Goal: Task Accomplishment & Management: Manage account settings

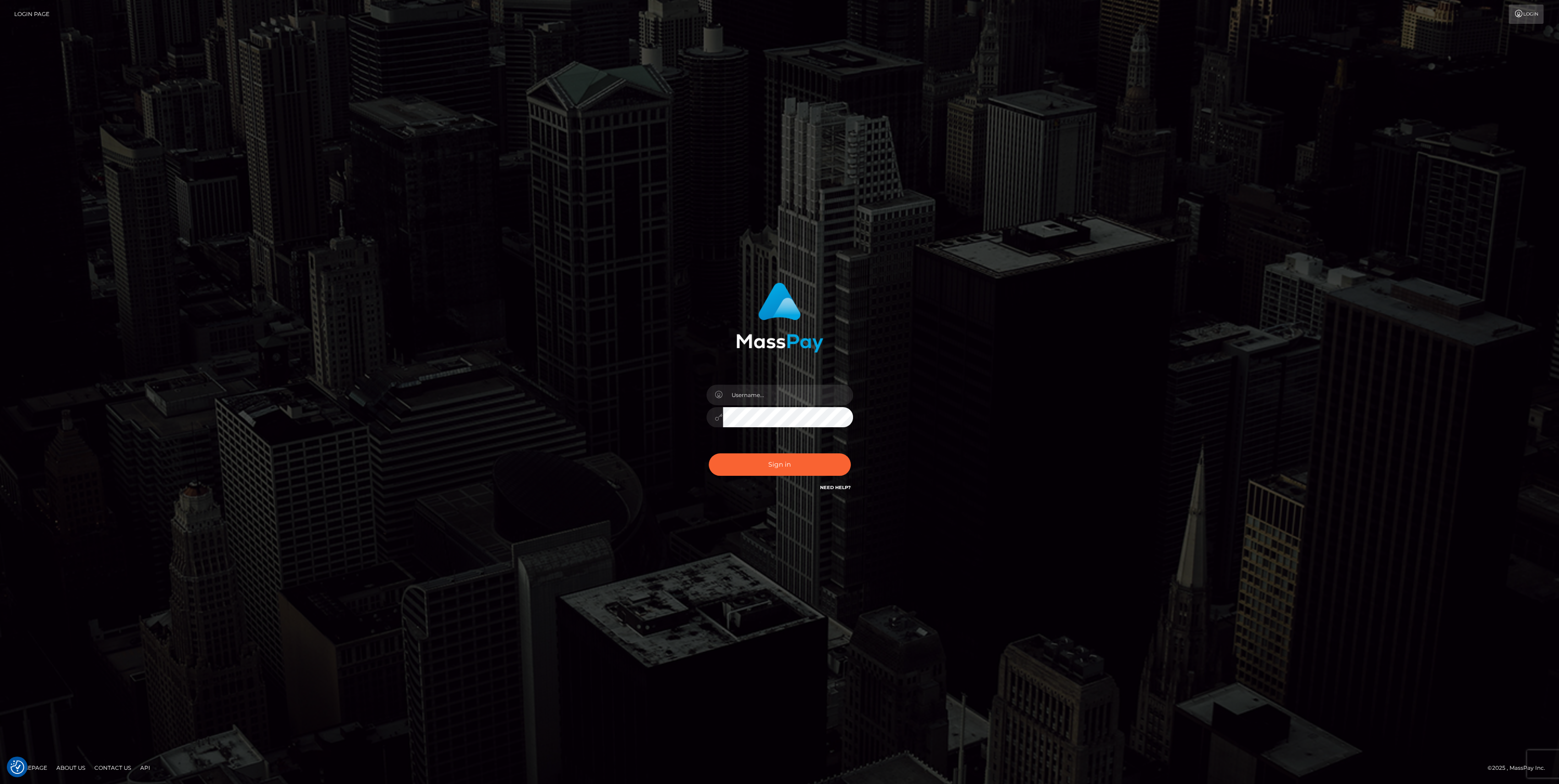
checkbox input "true"
click at [776, 480] on div "Sign in Need Help?" at bounding box center [780, 468] width 161 height 41
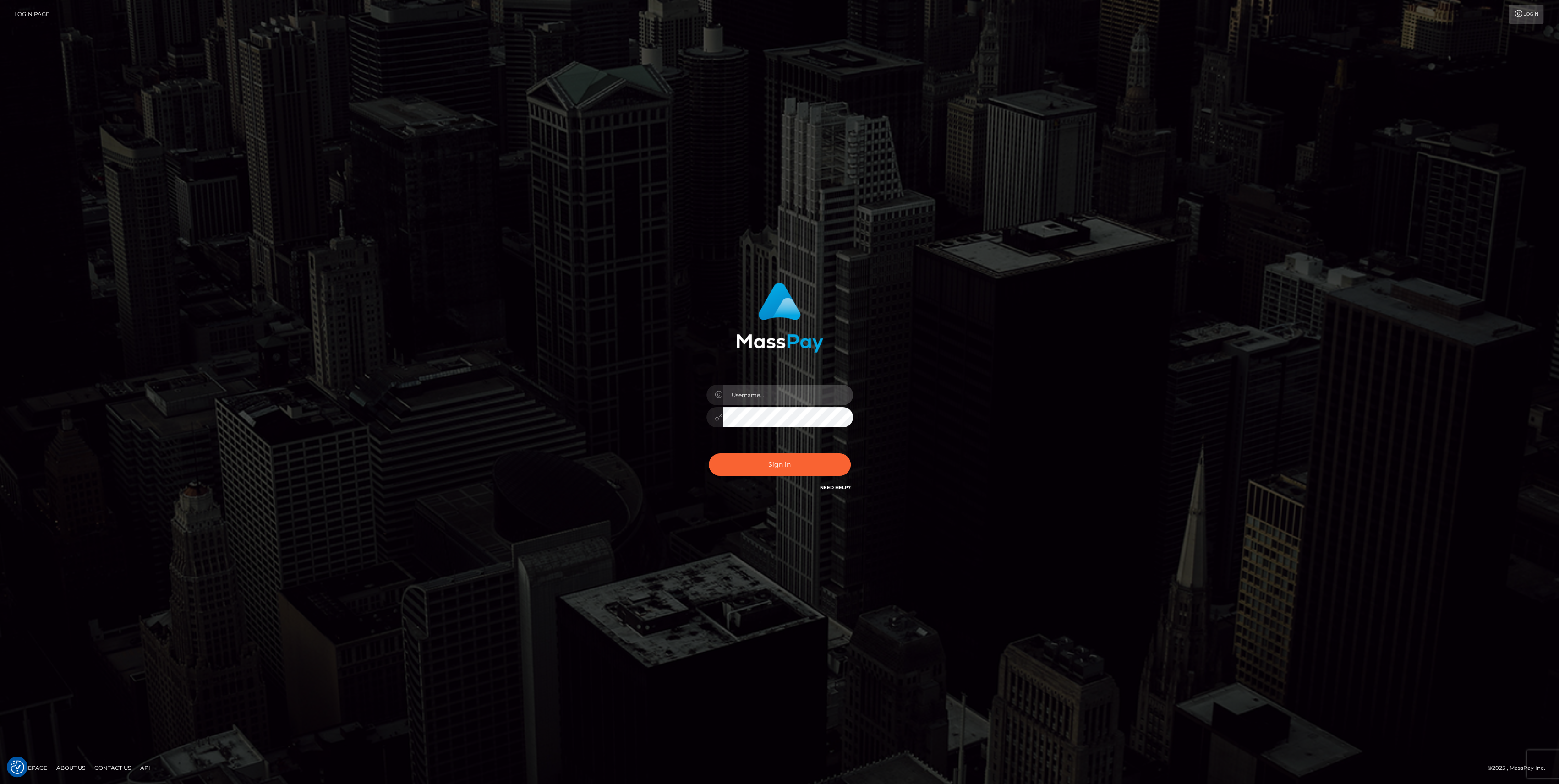
type input "bengreen"
click at [785, 467] on button "Sign in" at bounding box center [779, 464] width 142 height 22
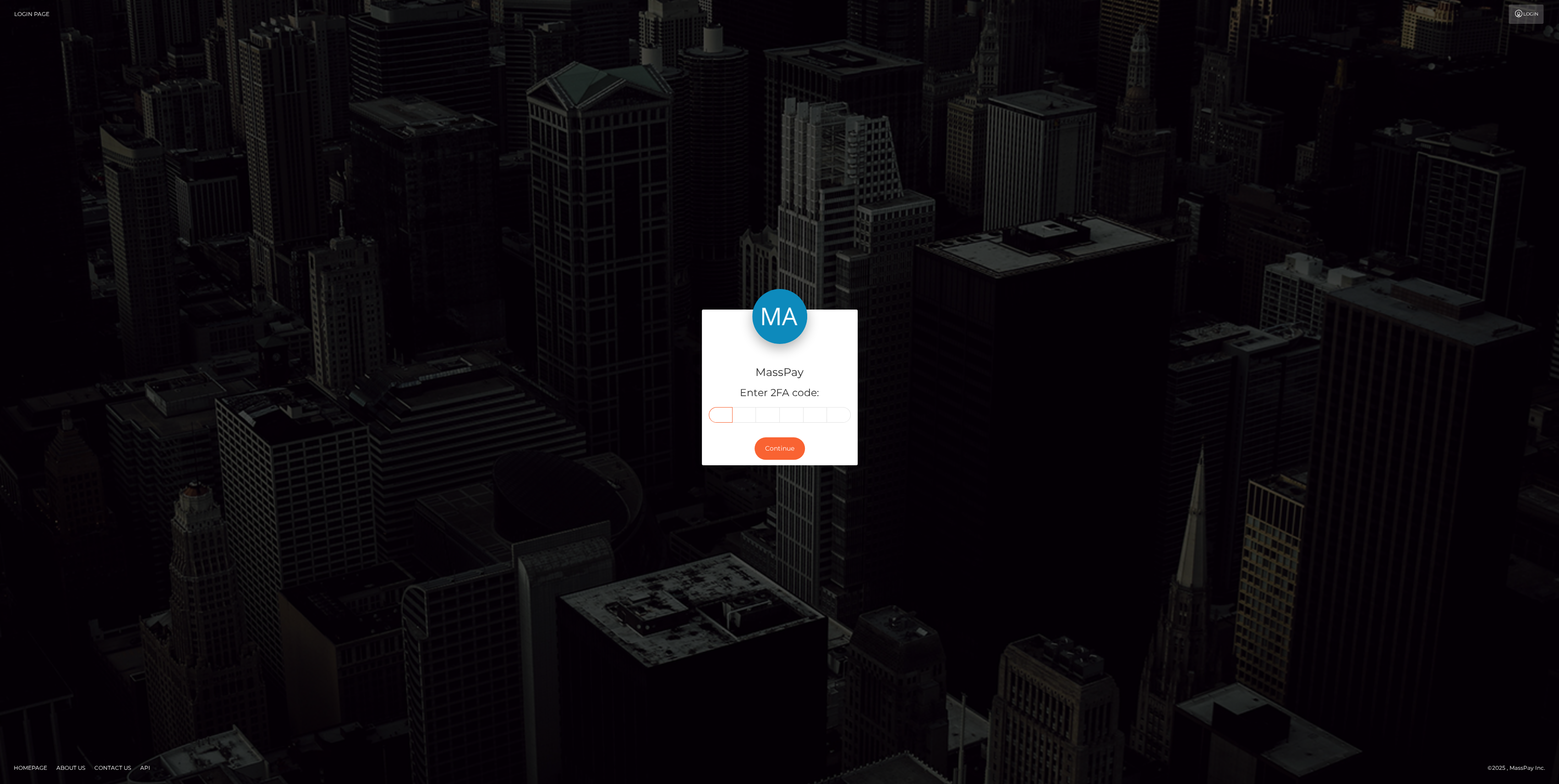
click at [716, 422] on input "text" at bounding box center [720, 414] width 24 height 16
drag, startPoint x: 716, startPoint y: 422, endPoint x: 709, endPoint y: 423, distance: 7.1
drag, startPoint x: 709, startPoint y: 423, endPoint x: 726, endPoint y: 416, distance: 18.4
click at [726, 416] on input "text" at bounding box center [720, 414] width 24 height 16
paste input "6"
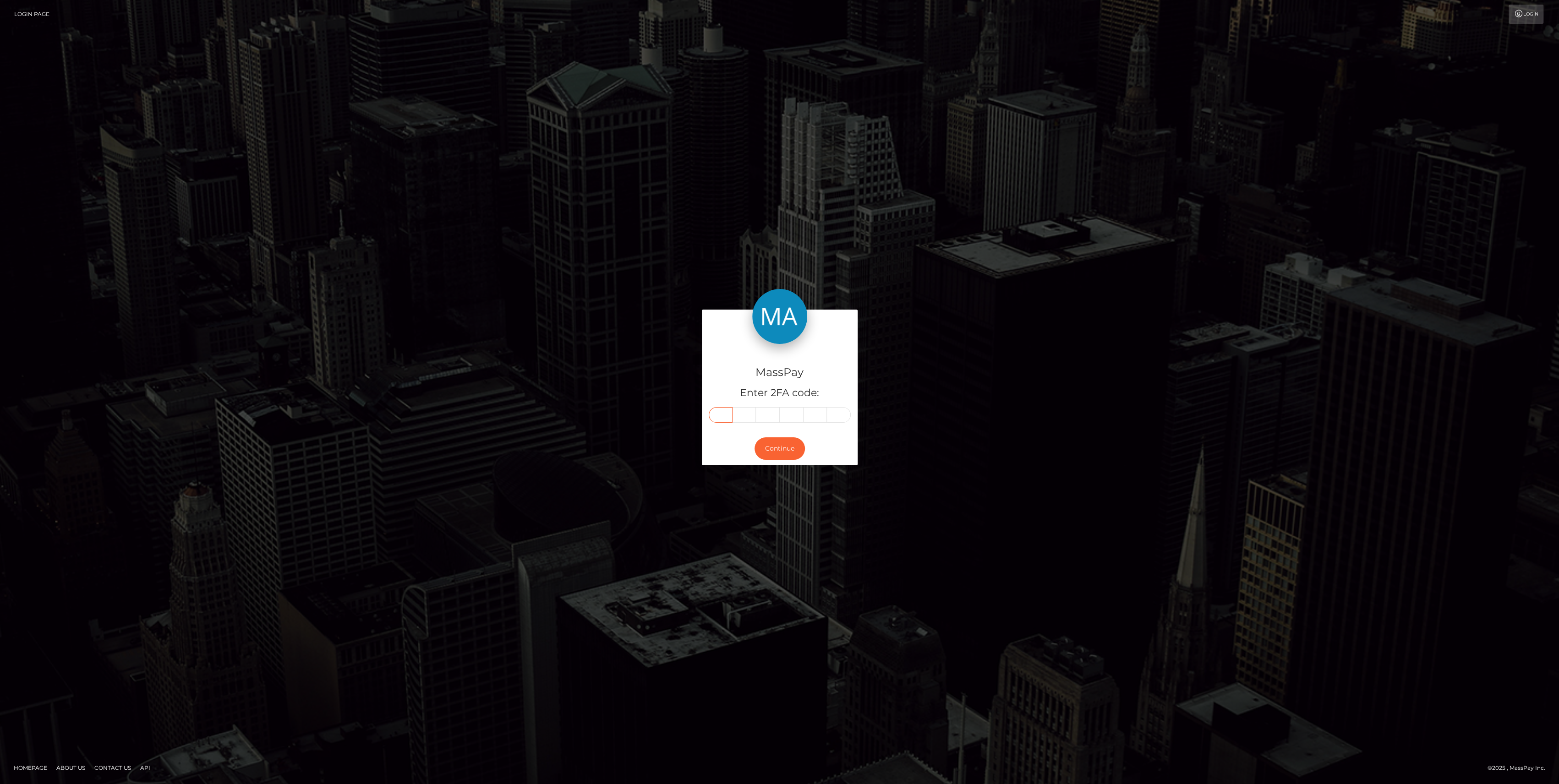
type input "6"
type input "9"
type input "0"
type input "3"
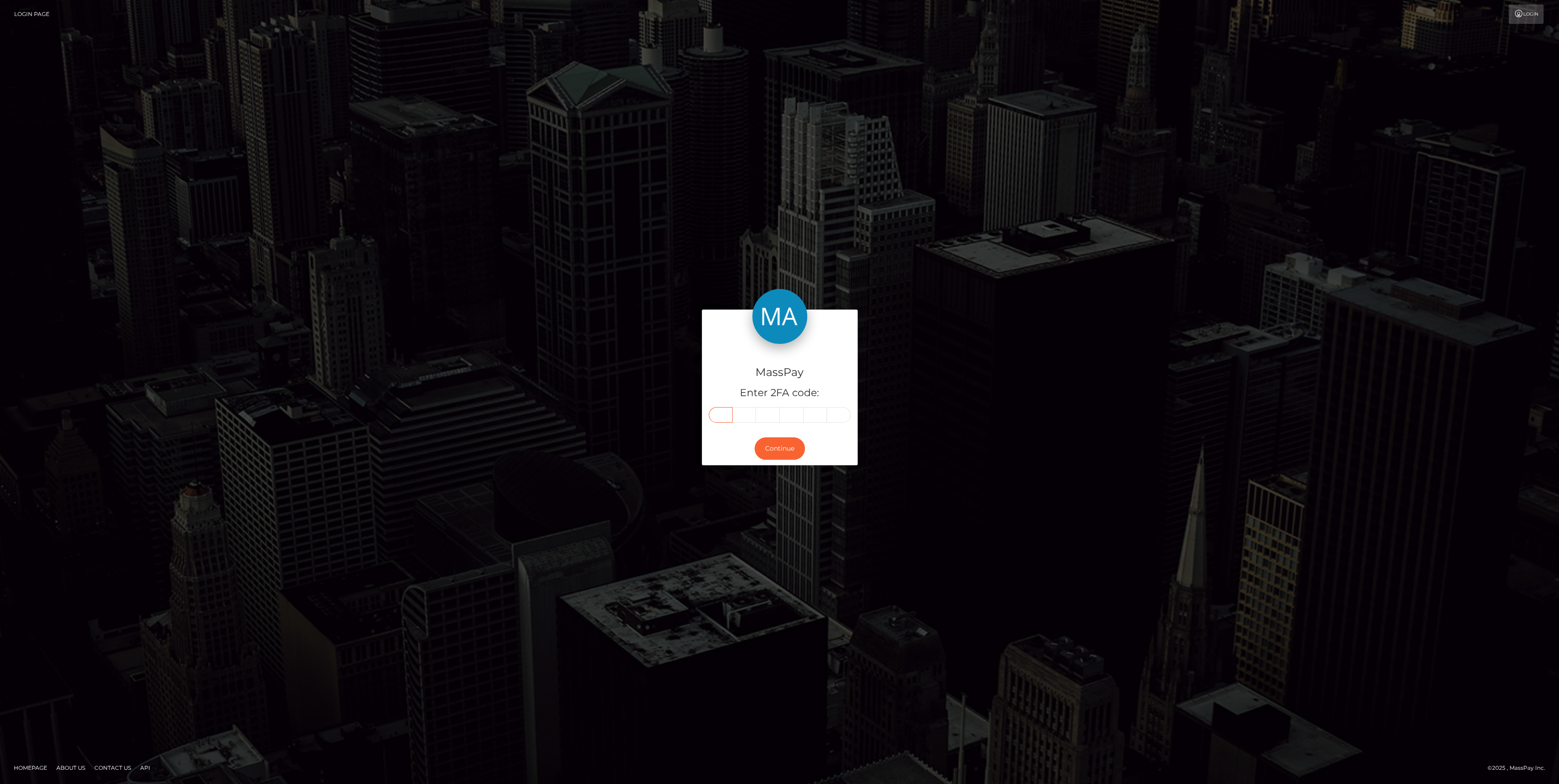
type input "7"
click at [773, 456] on button "Continue" at bounding box center [779, 448] width 50 height 22
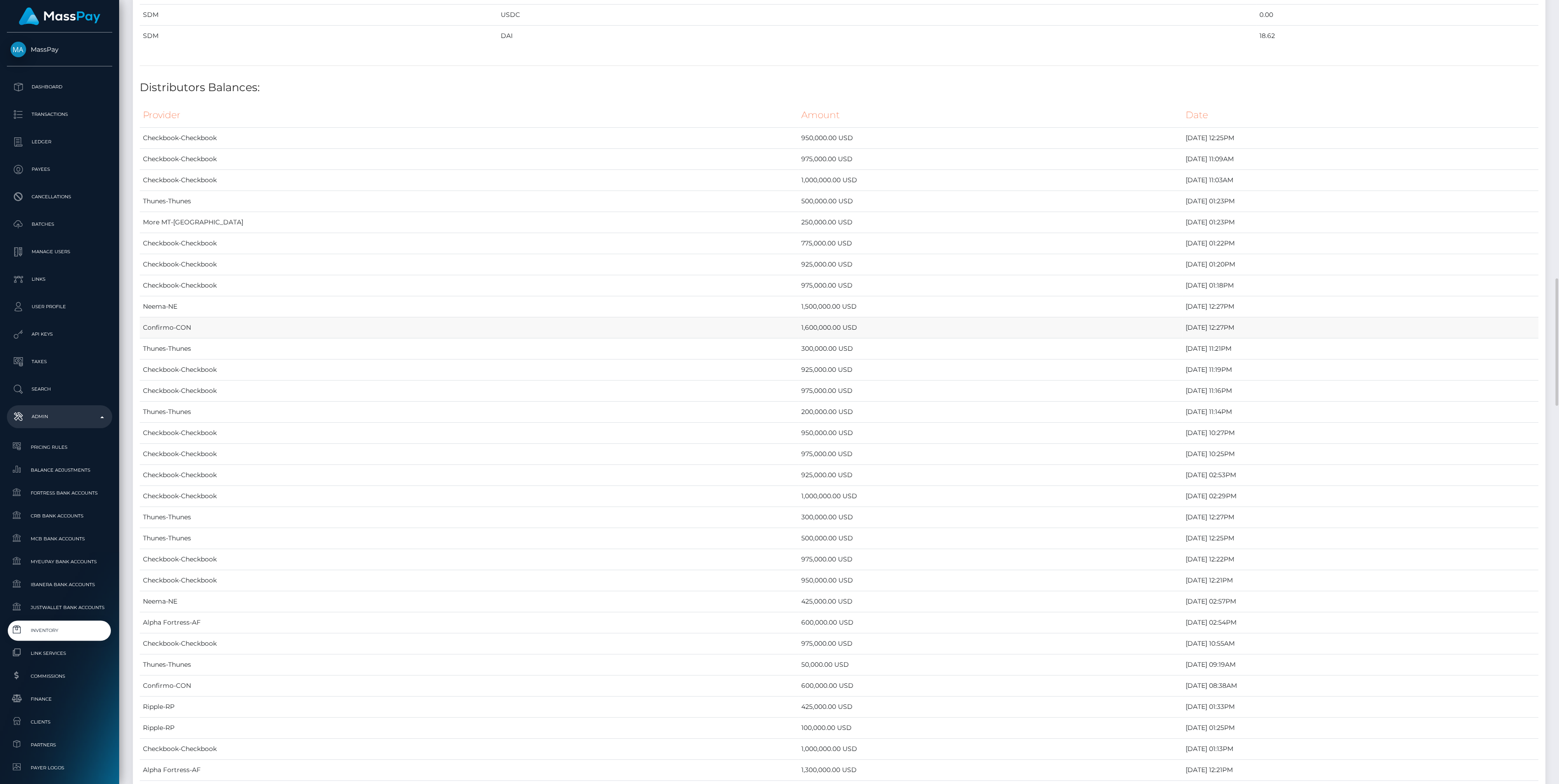
scroll to position [1526, 0]
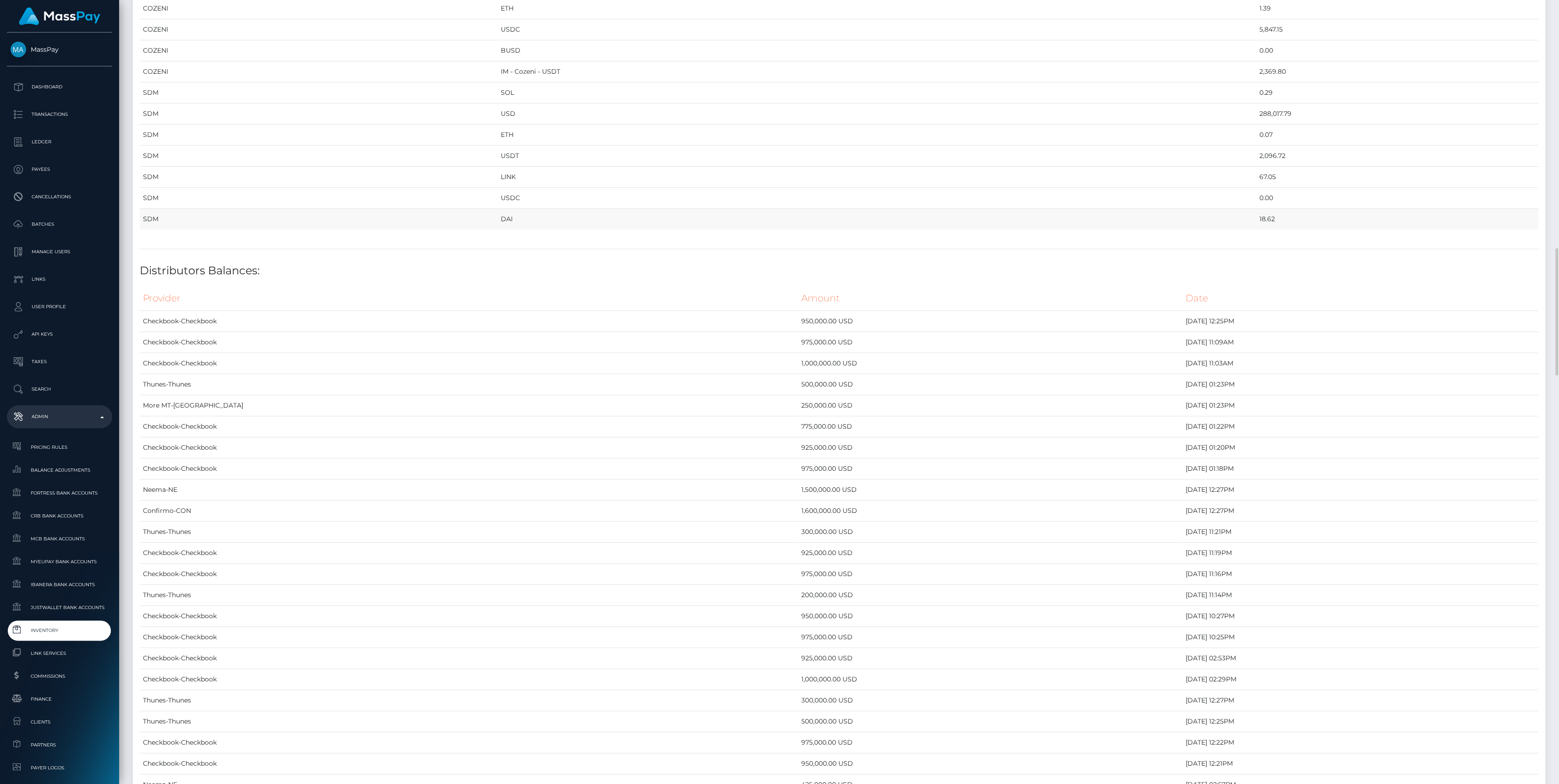
drag, startPoint x: 146, startPoint y: 98, endPoint x: 1220, endPoint y: 212, distance: 1080.0
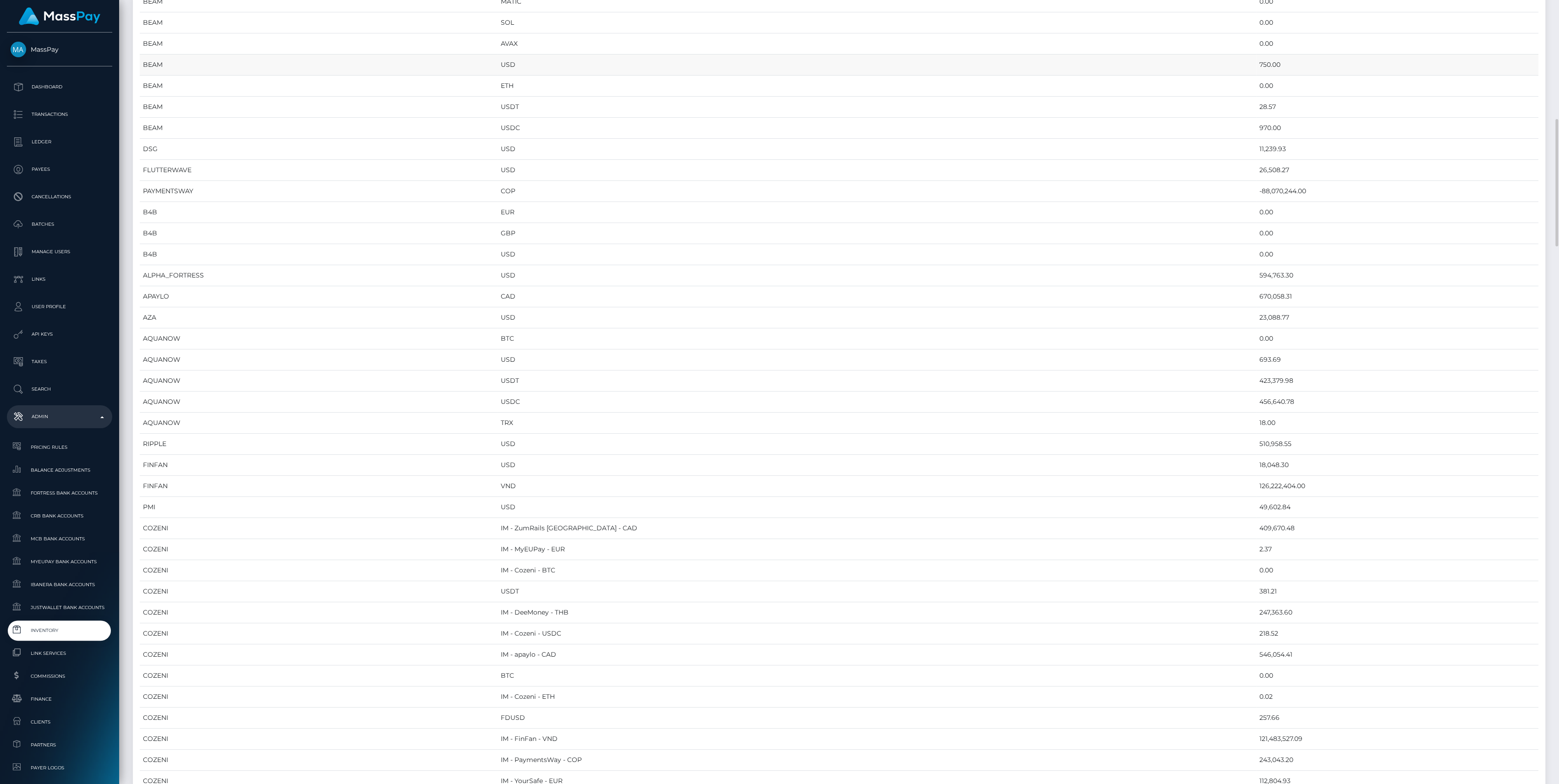
scroll to position [488, 0]
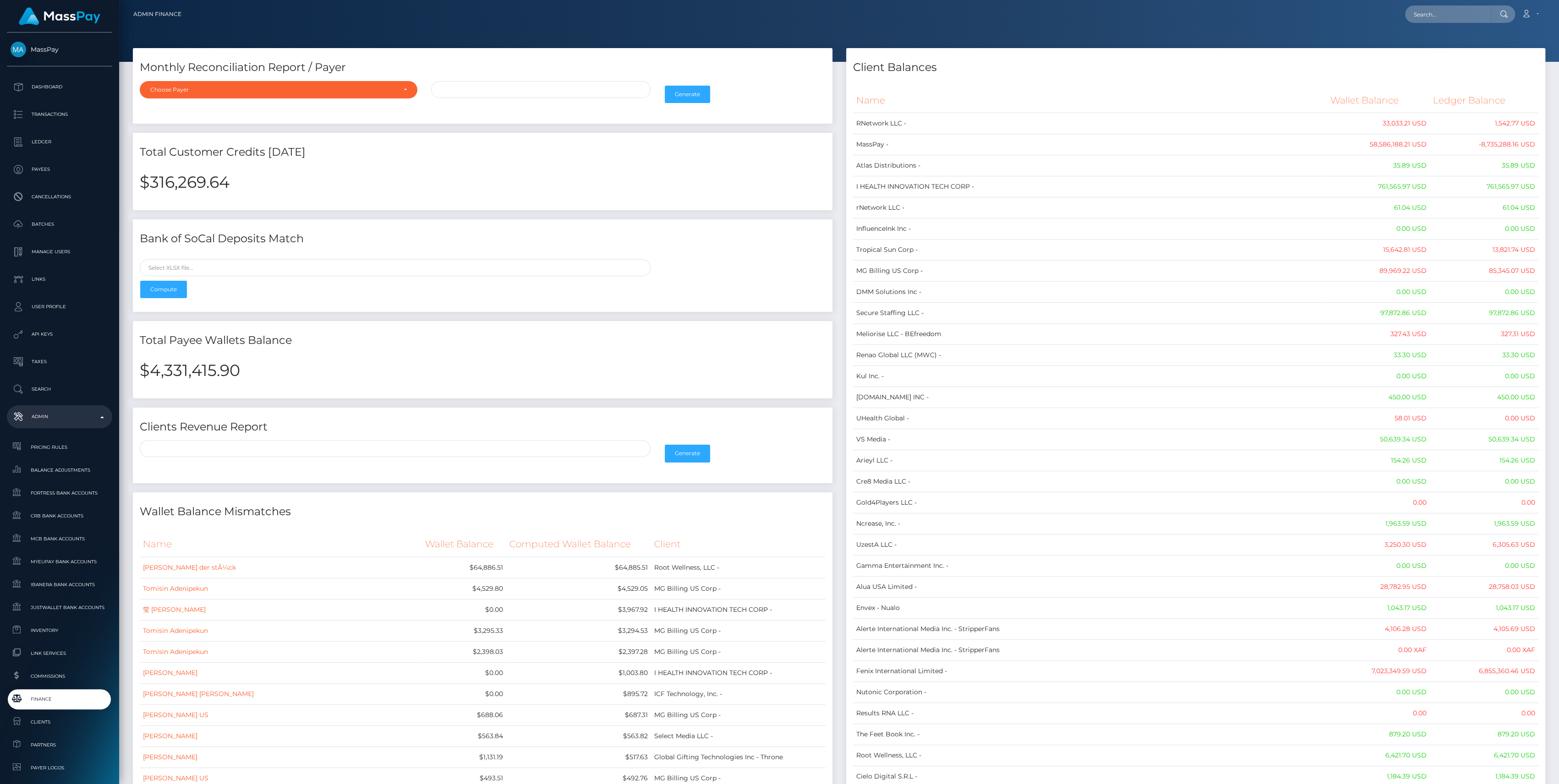
click at [211, 367] on h2 "$4,331,415.90" at bounding box center [482, 370] width 686 height 19
click at [212, 367] on h2 "$4,331,415.90" at bounding box center [482, 370] width 686 height 19
copy h2 "4,331,415.90"
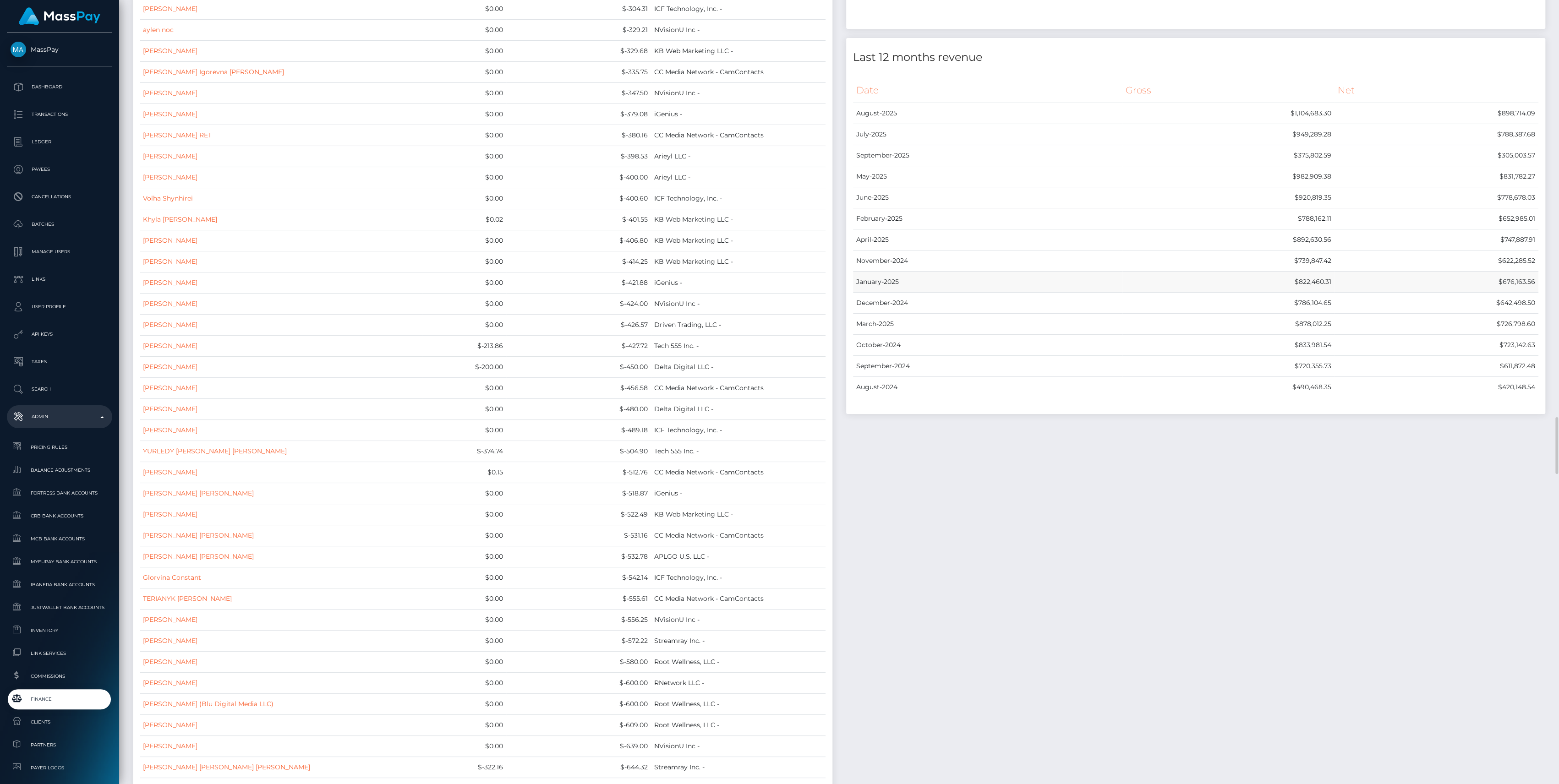
scroll to position [7325, 0]
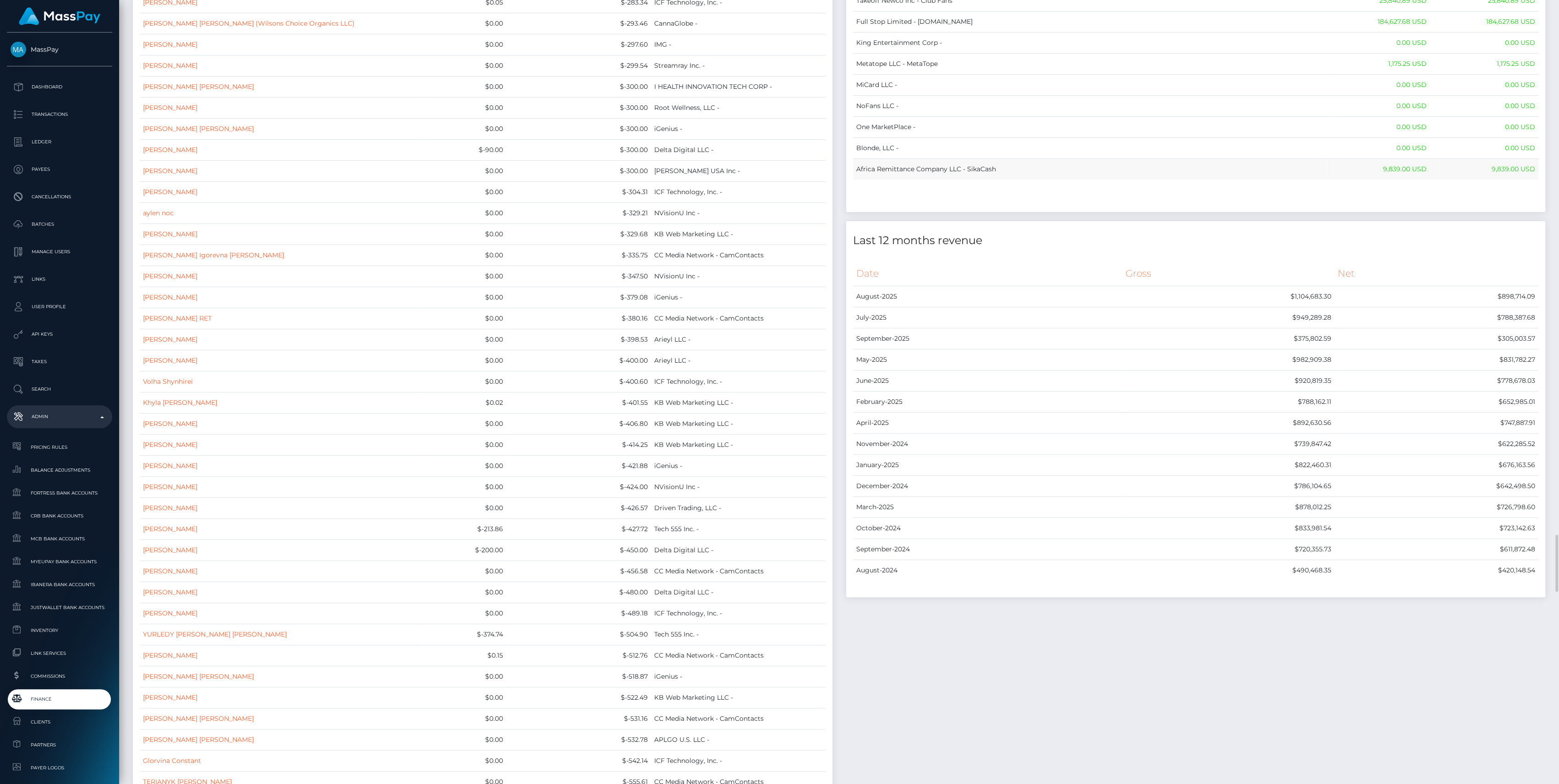
drag, startPoint x: 858, startPoint y: 101, endPoint x: 1532, endPoint y: 158, distance: 676.4
copy table "Name Wallet Balance Ledger Balance RNetwork LLC - 33,033.21 USD 1,542.77 USD Ma…"
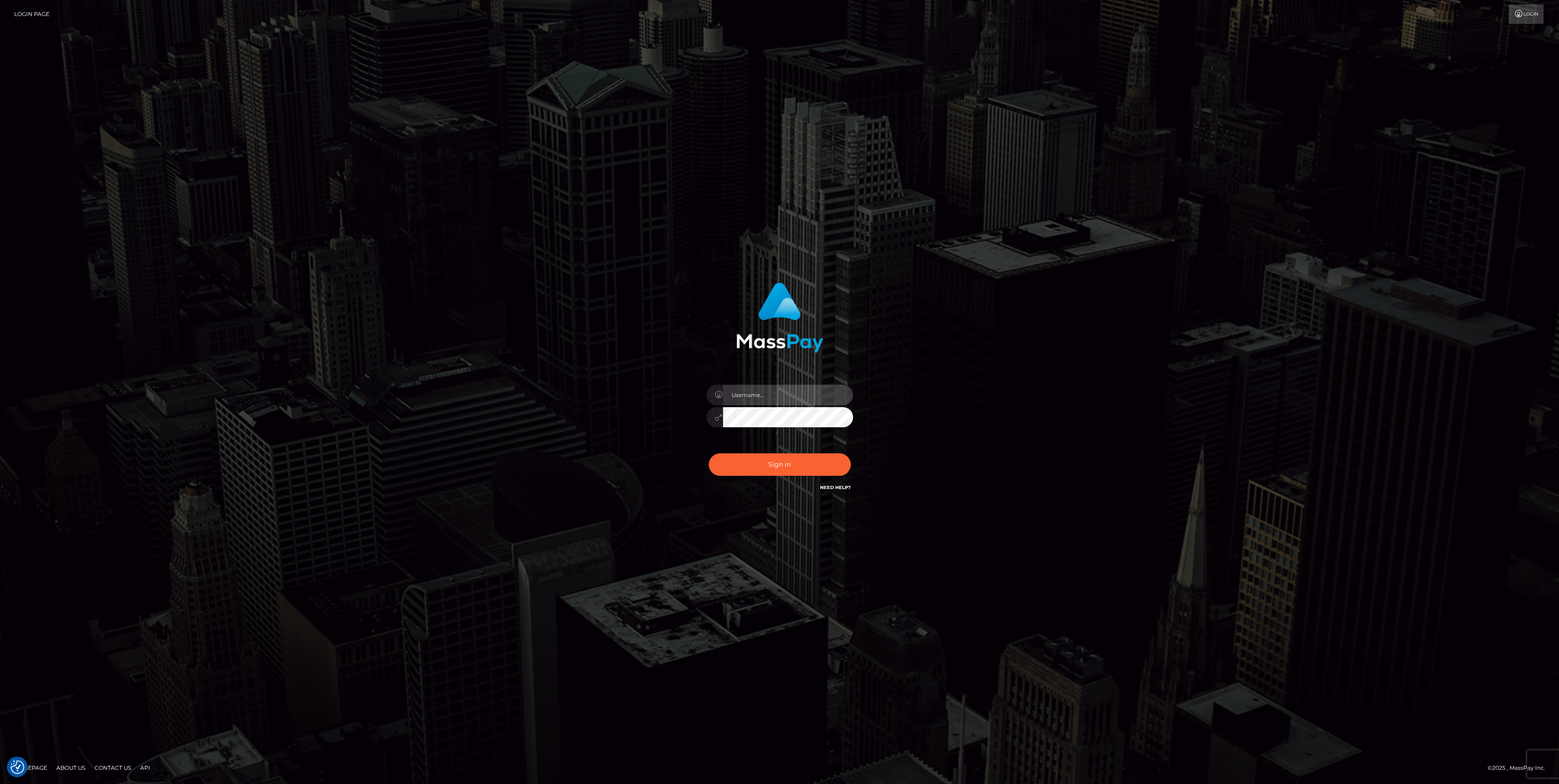
type input "bengreen"
click at [728, 463] on div "0cAFcWeA6NSCPRYZE3jptbUH3fVR4hqeGYIjKNyrmX_ljOmQsCrfPS_lVnEBLZLYbJ-kb9-Q783ogPB…" at bounding box center [780, 468] width 161 height 41
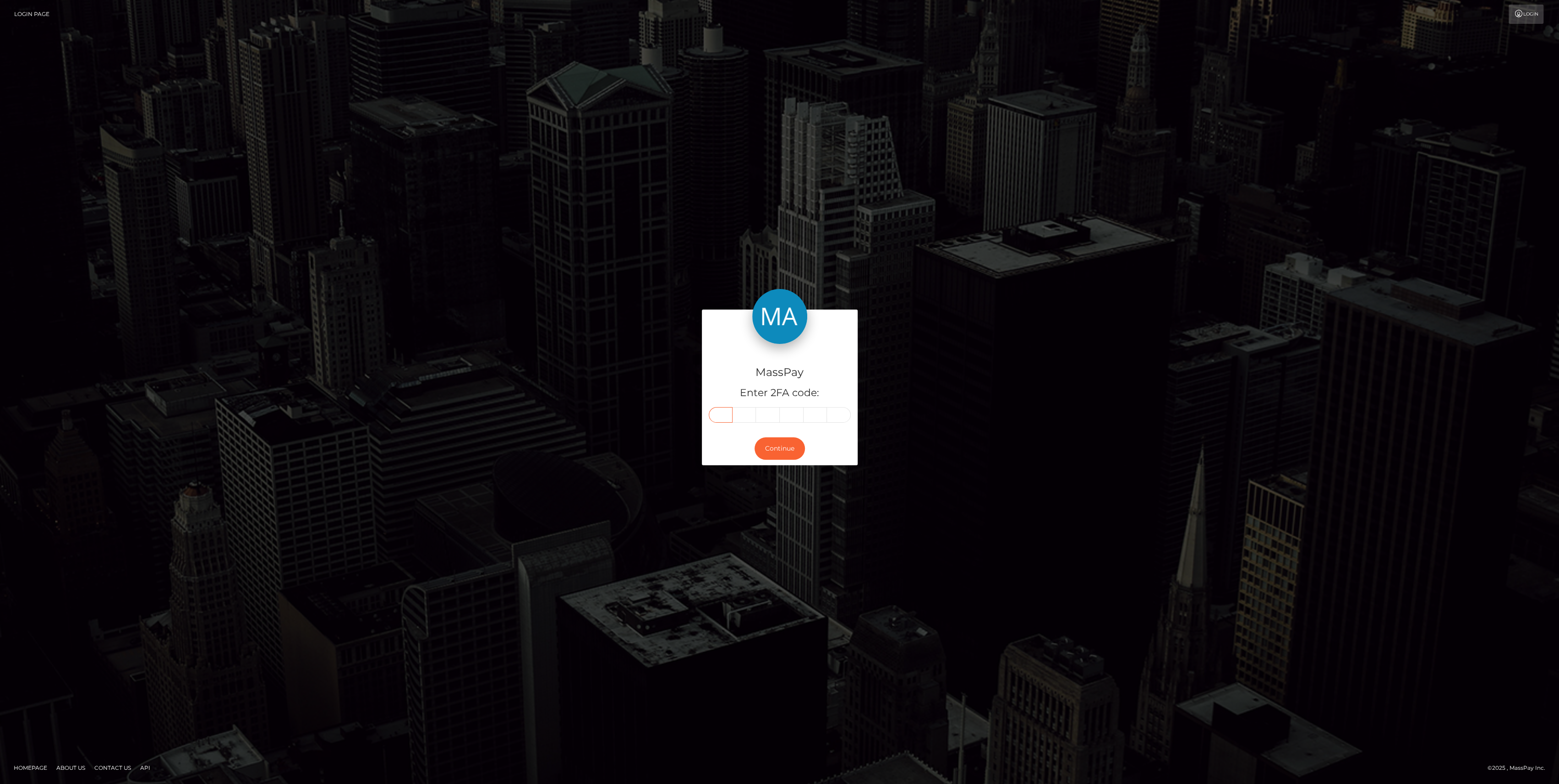
click at [728, 411] on input "text" at bounding box center [720, 414] width 24 height 16
paste input "5"
type input "5"
type input "8"
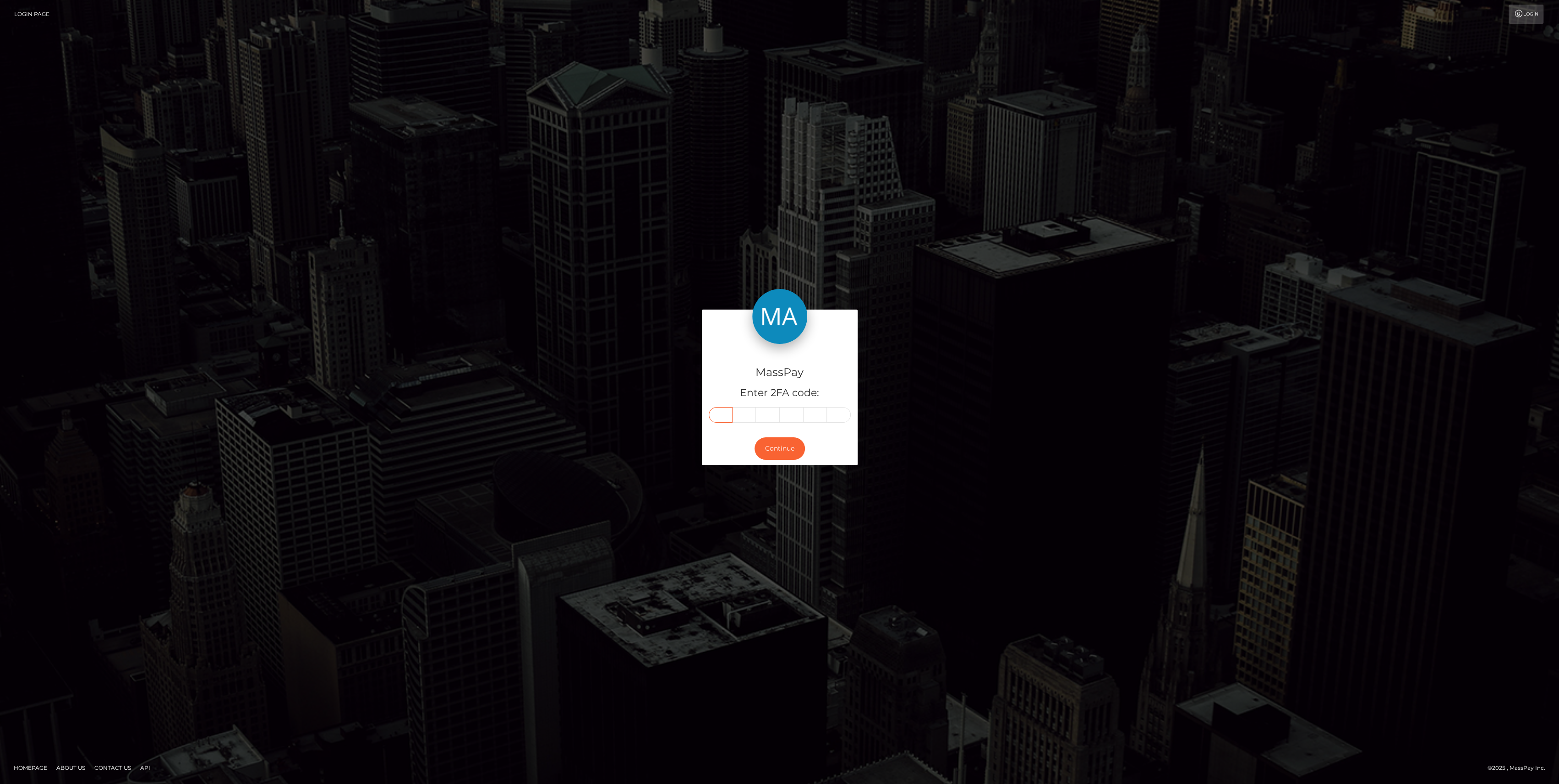
type input "3"
type input "1"
type input "4"
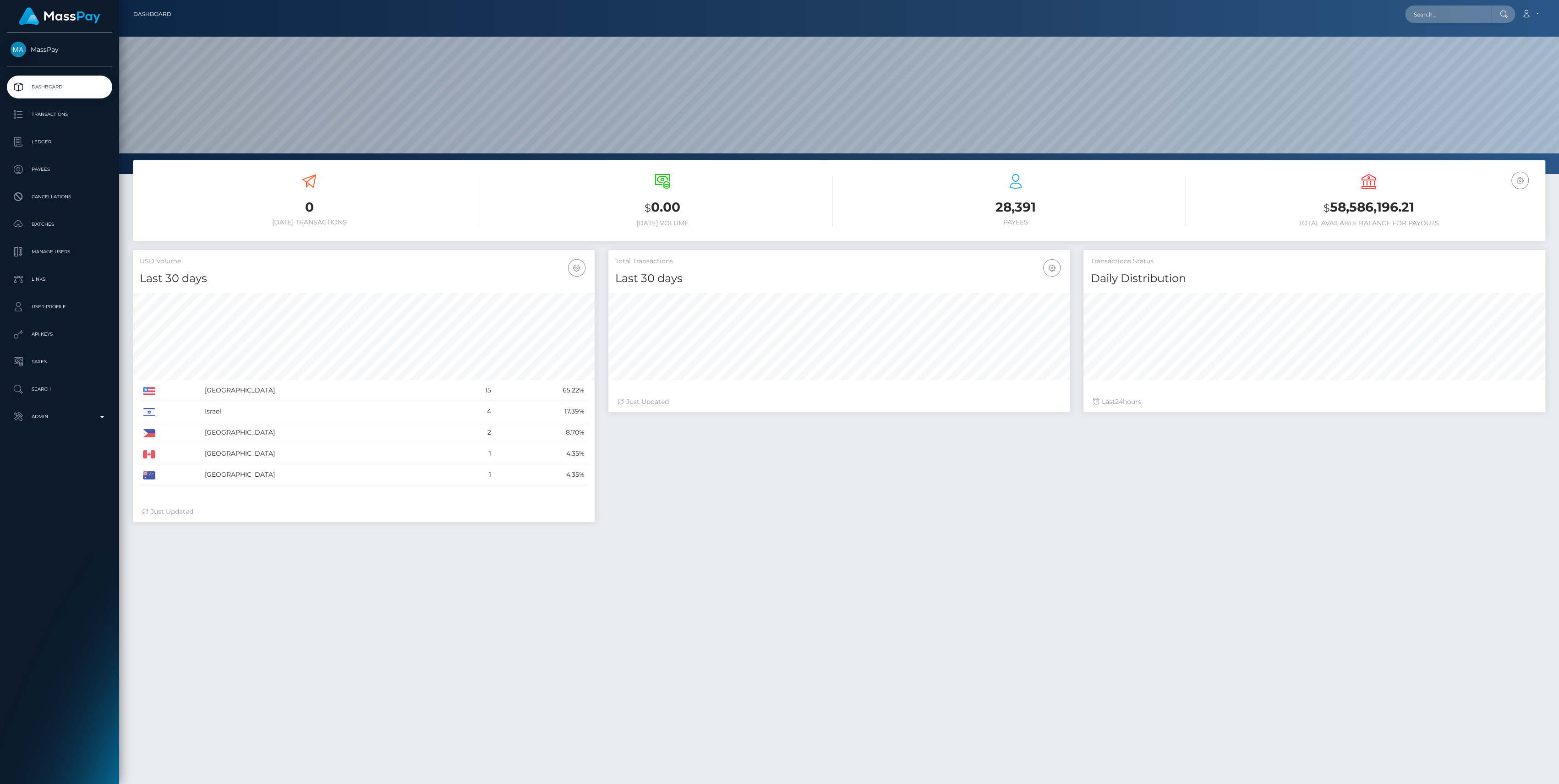
scroll to position [161, 461]
click at [74, 407] on link "Admin" at bounding box center [59, 416] width 105 height 23
click at [37, 704] on span "Finance" at bounding box center [59, 698] width 98 height 11
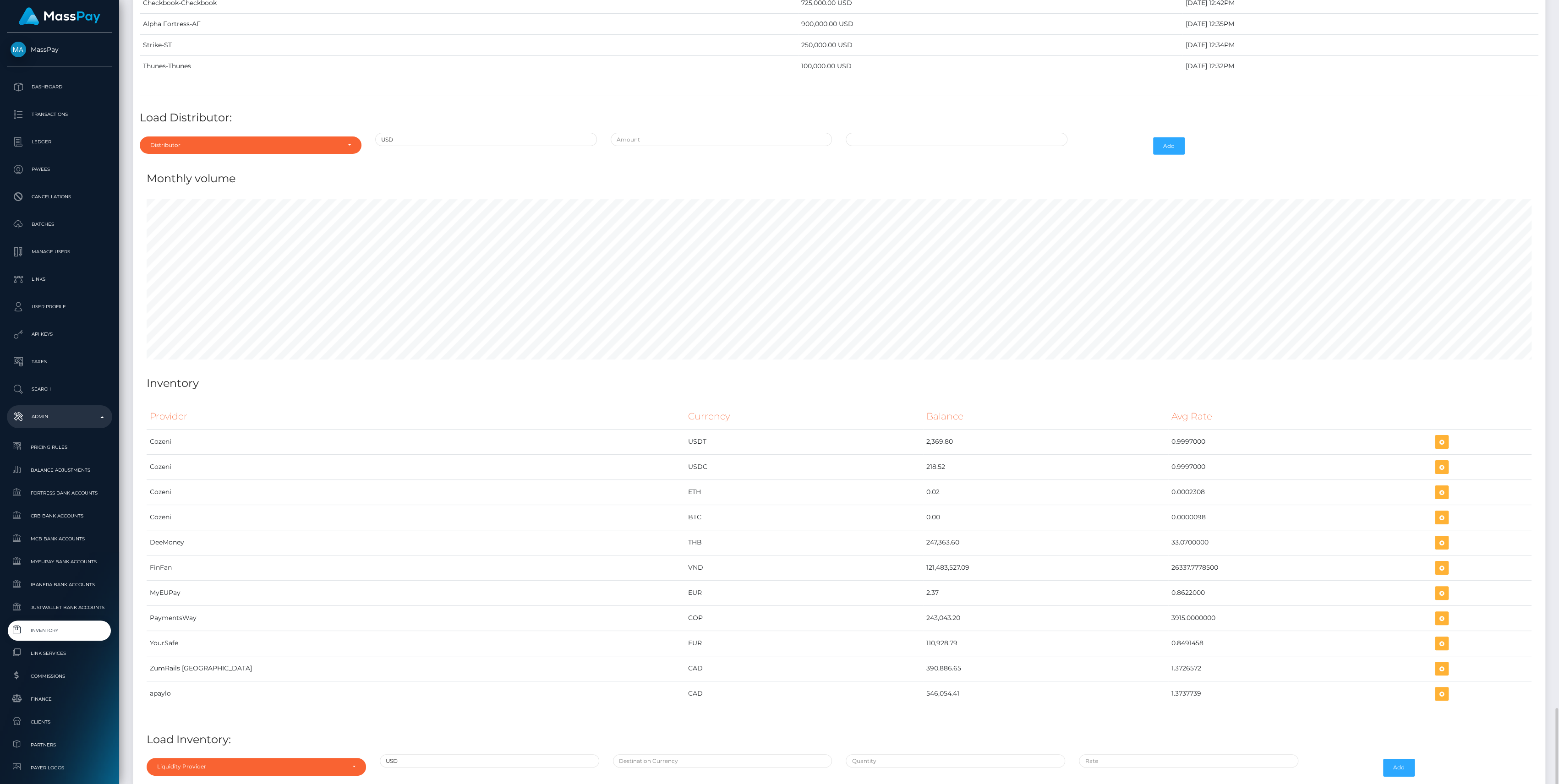
scroll to position [3847, 0]
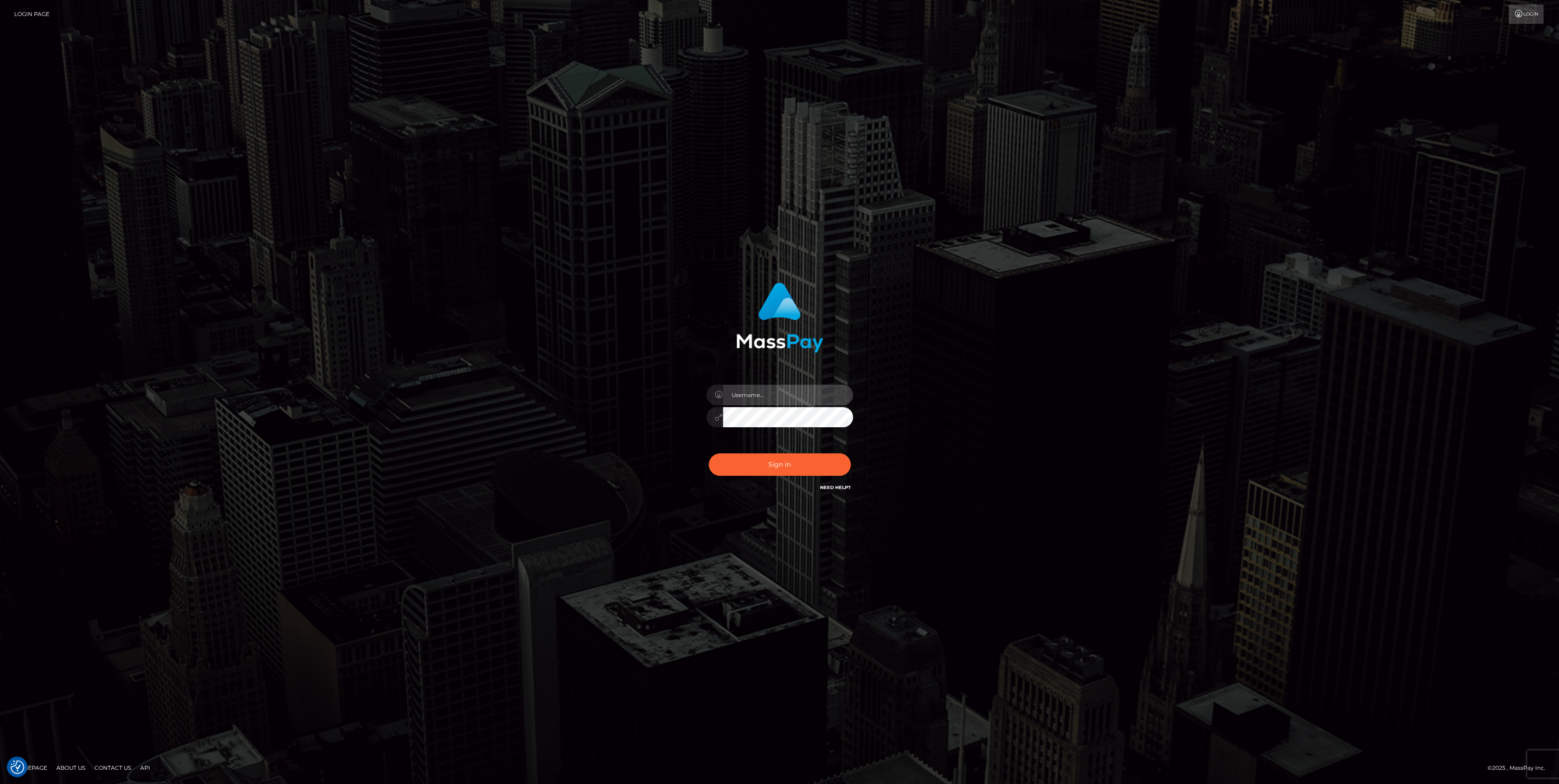
type input "bengreen"
click at [766, 459] on div "0cAFcWeA5Bf0r5keITH6Etx2QaETG8gVkMZfcb8DOG2FpwpKQRM8VEQ9sjkMC1YUHlrPKwq8_j41VMt…" at bounding box center [780, 468] width 161 height 41
type input "bengreen"
click at [770, 453] on button "Sign in" at bounding box center [779, 464] width 142 height 22
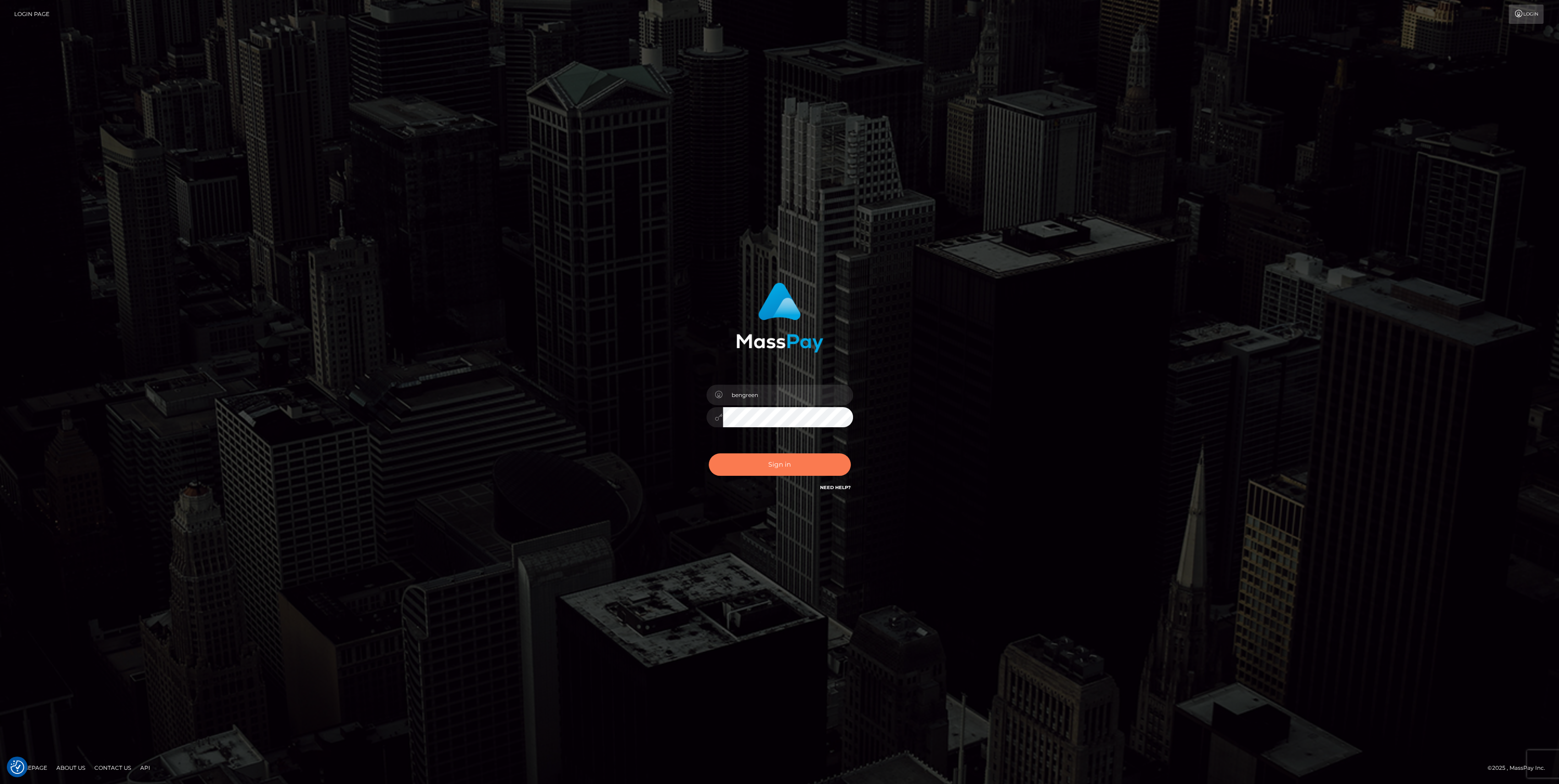
click at [774, 463] on button "Sign in" at bounding box center [779, 464] width 142 height 22
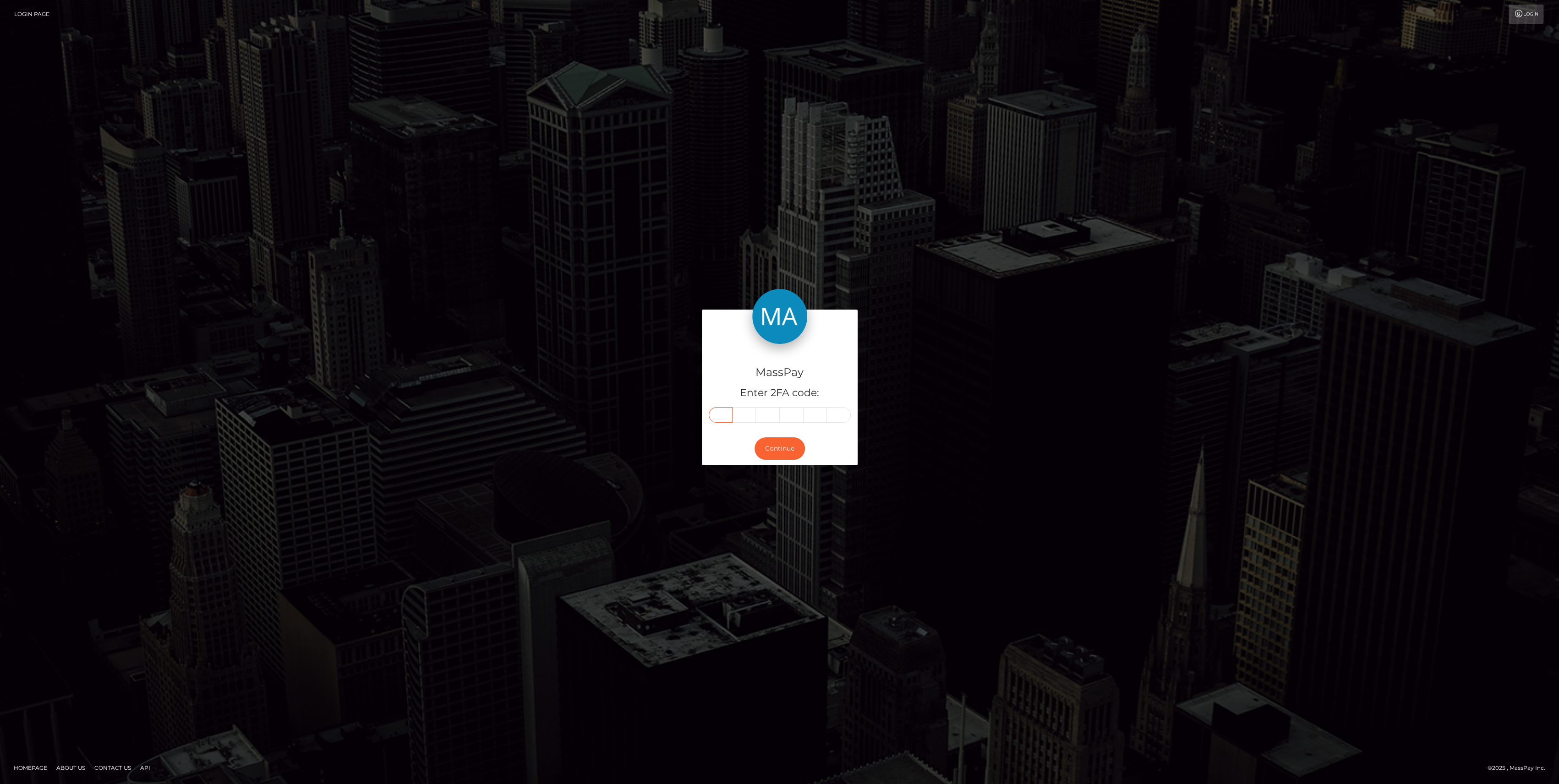
click at [723, 413] on input "text" at bounding box center [720, 414] width 24 height 16
paste input "6"
type input "6"
type input "4"
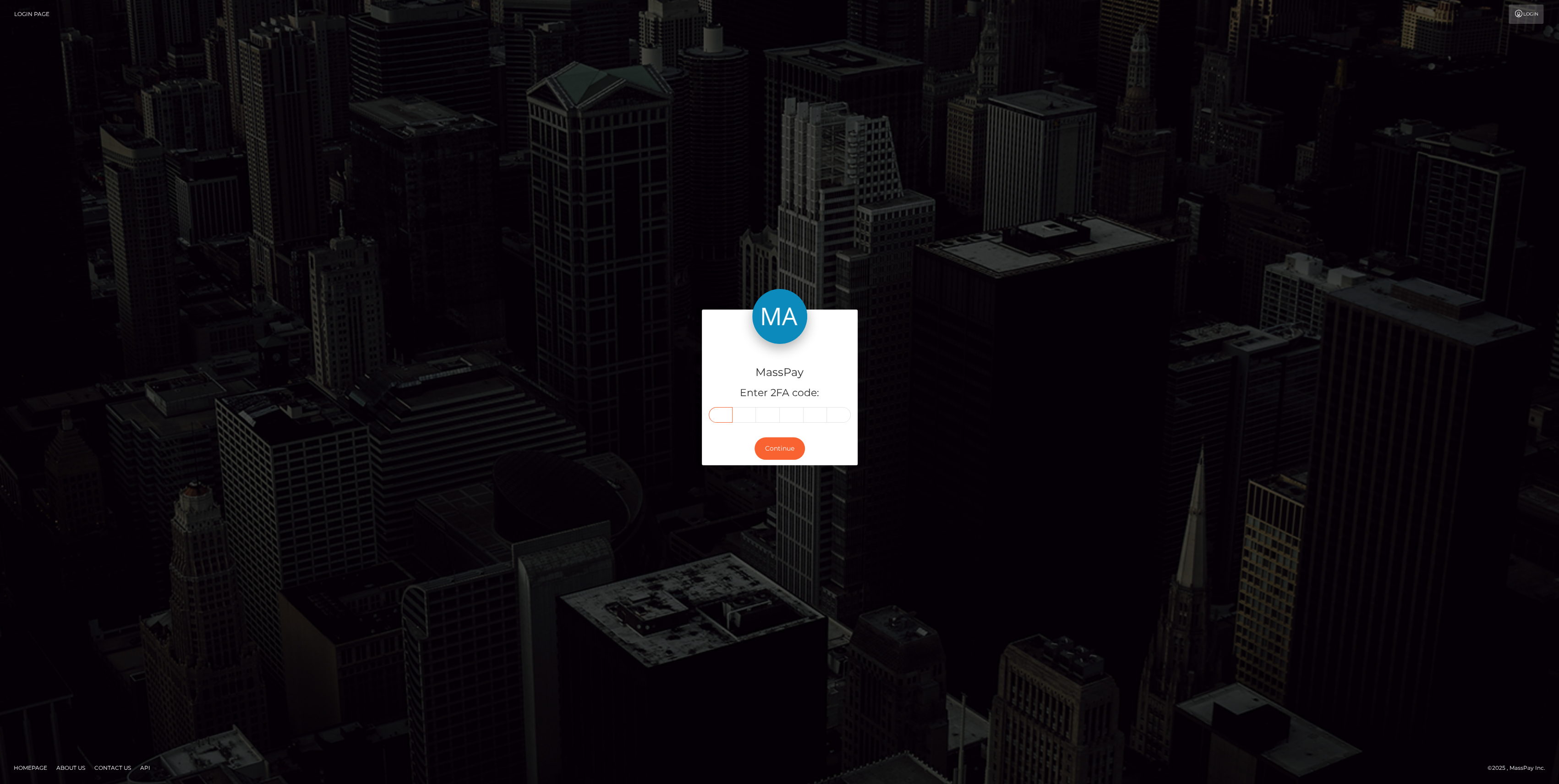
type input "8"
type input "0"
type input "7"
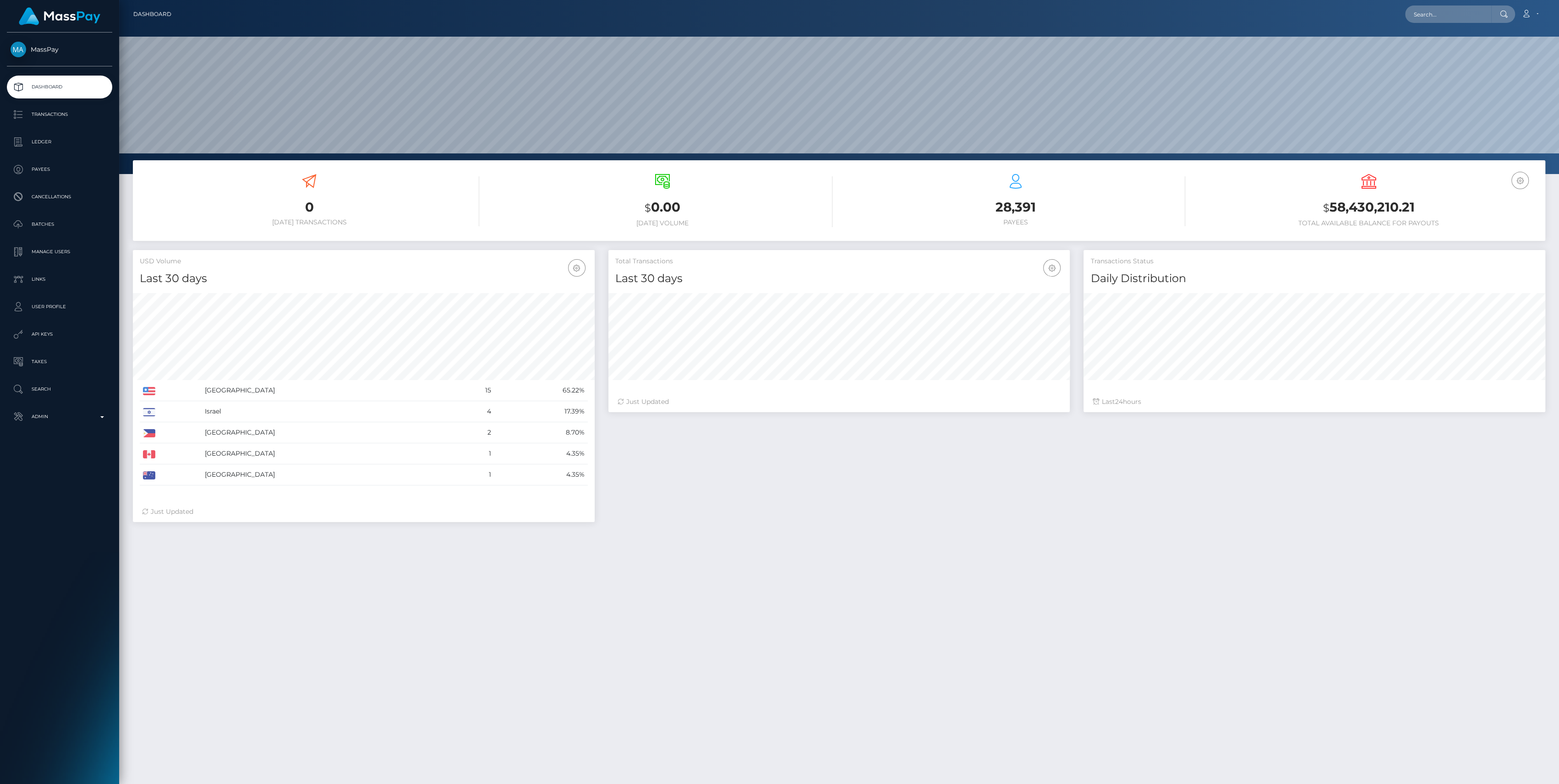
scroll to position [161, 461]
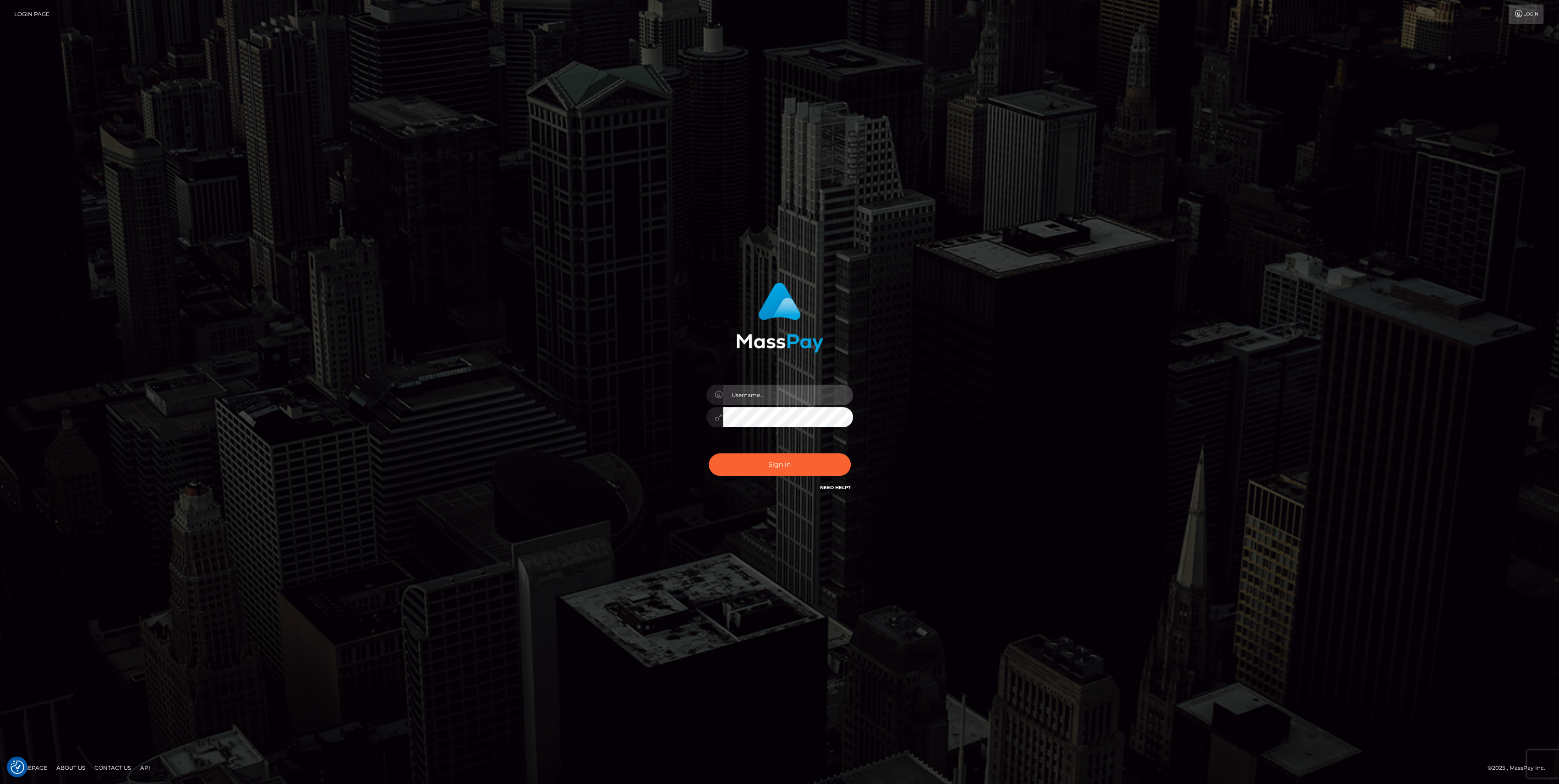
type input "bengreen"
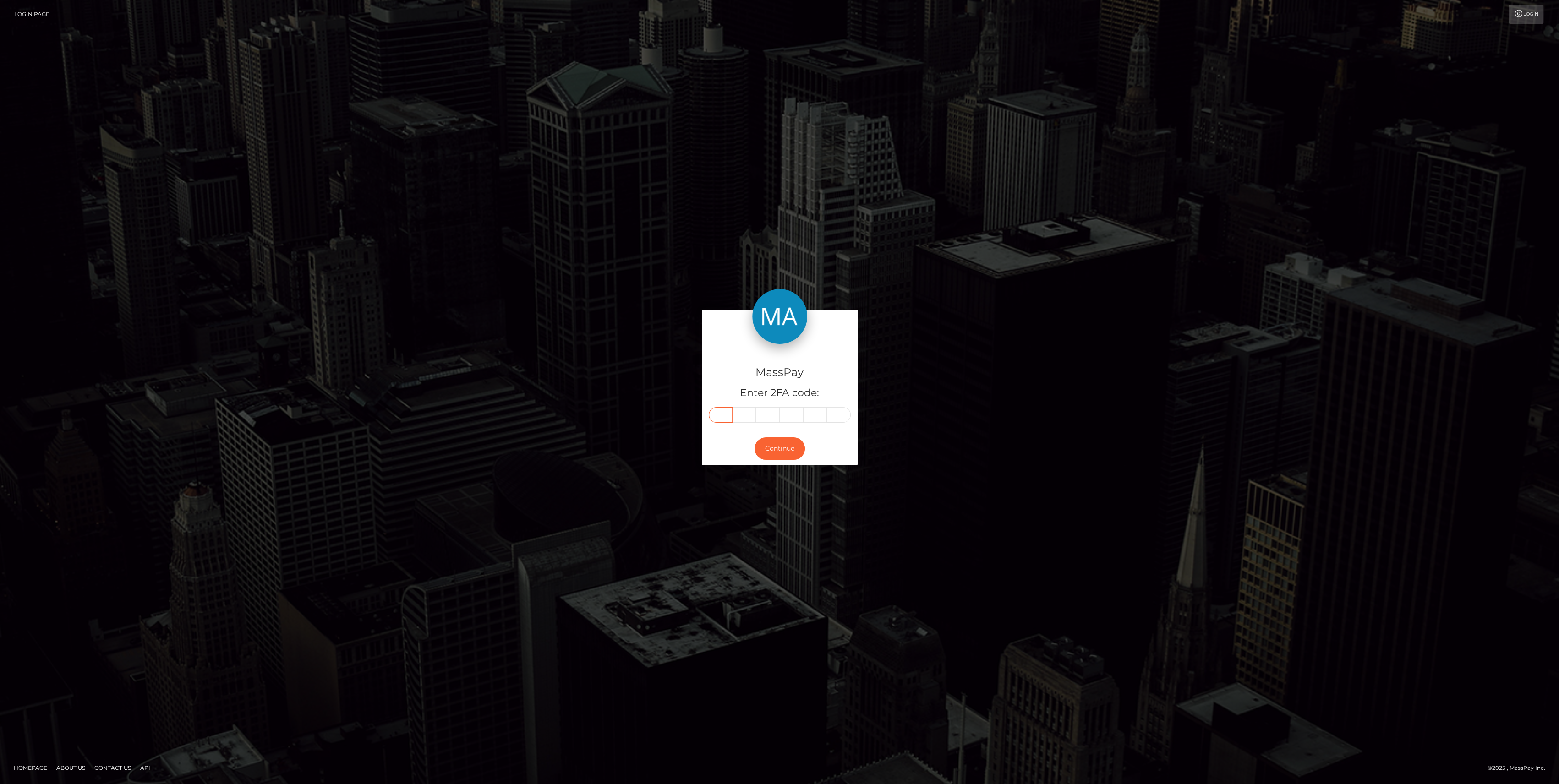
paste input "1"
type input "1"
type input "0"
type input "3"
type input "6"
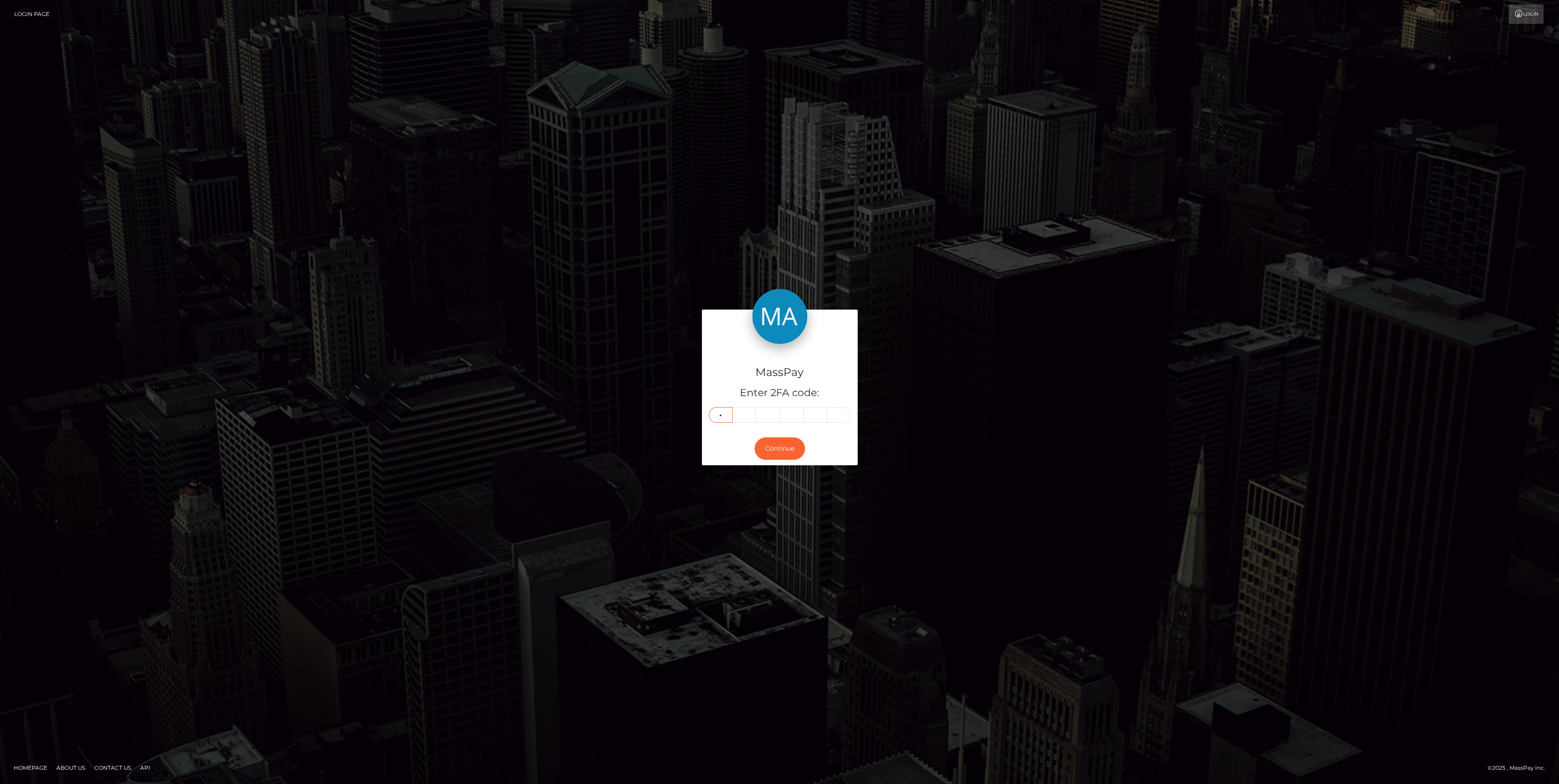
type input "0"
type input "4"
click at [779, 448] on button "Continue" at bounding box center [779, 448] width 50 height 22
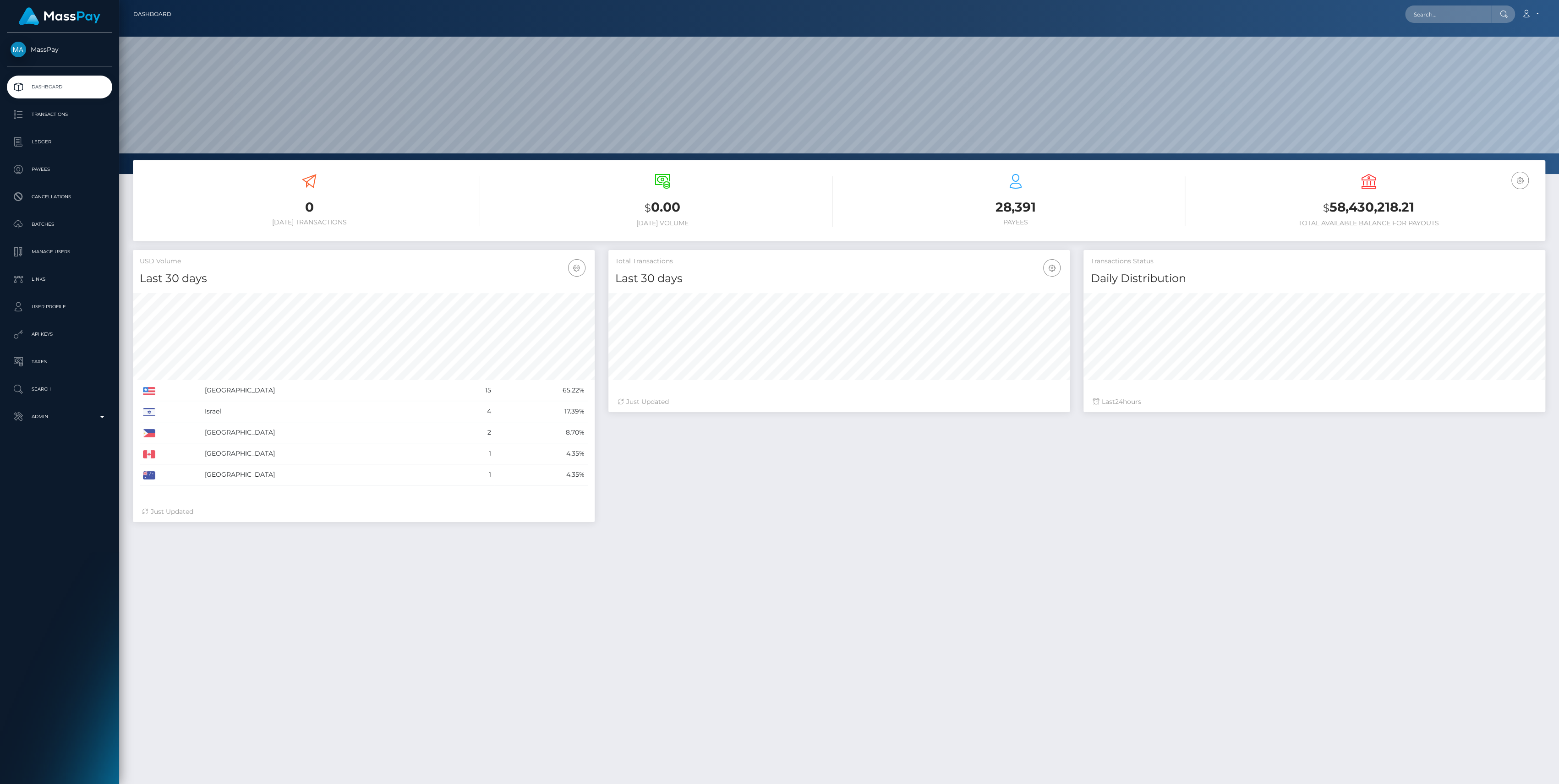
scroll to position [161, 461]
click at [88, 415] on p "Admin" at bounding box center [59, 417] width 98 height 14
click at [73, 705] on link "Finance" at bounding box center [59, 698] width 105 height 19
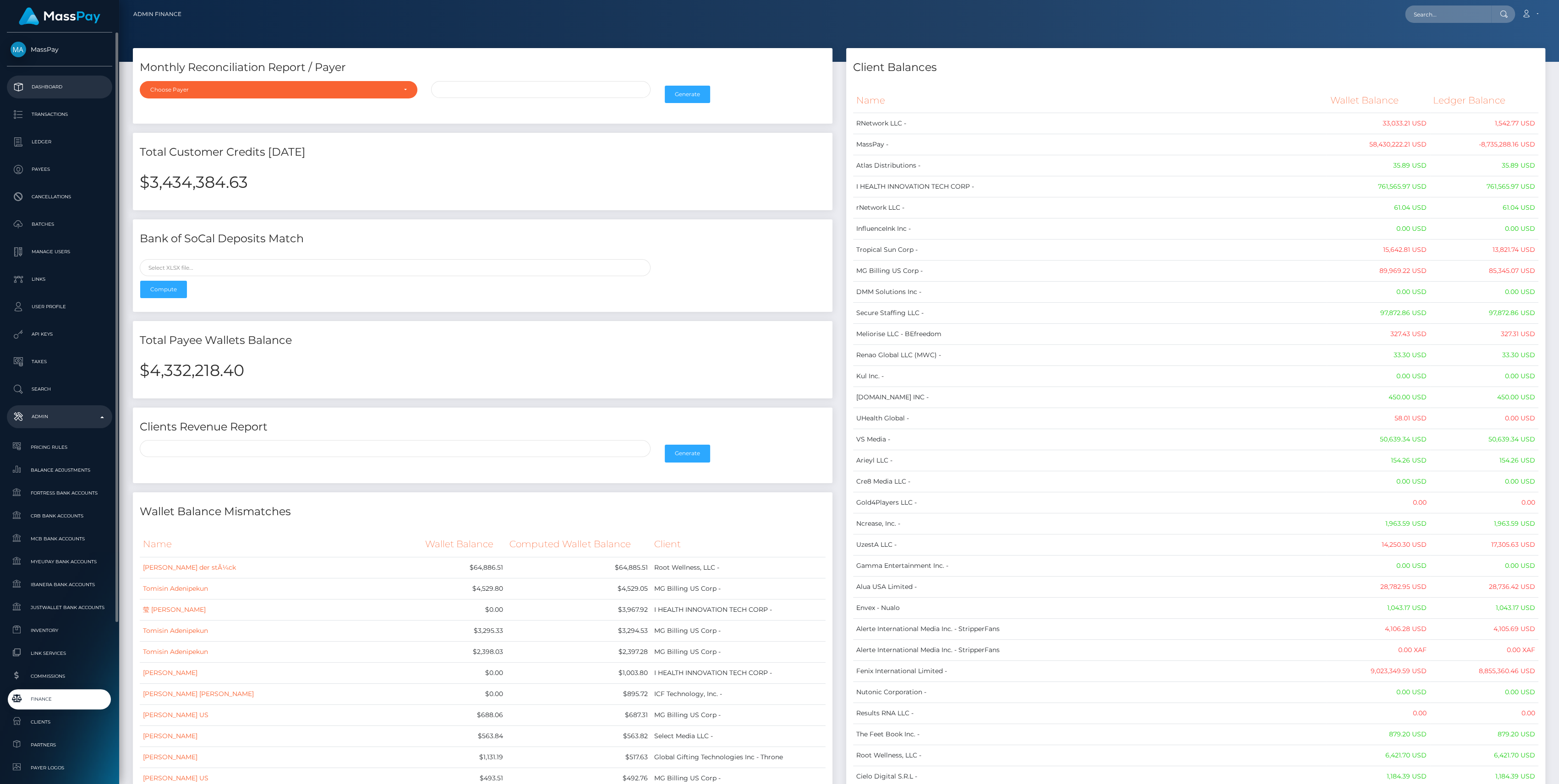
click at [51, 85] on p "Dashboard" at bounding box center [59, 87] width 98 height 14
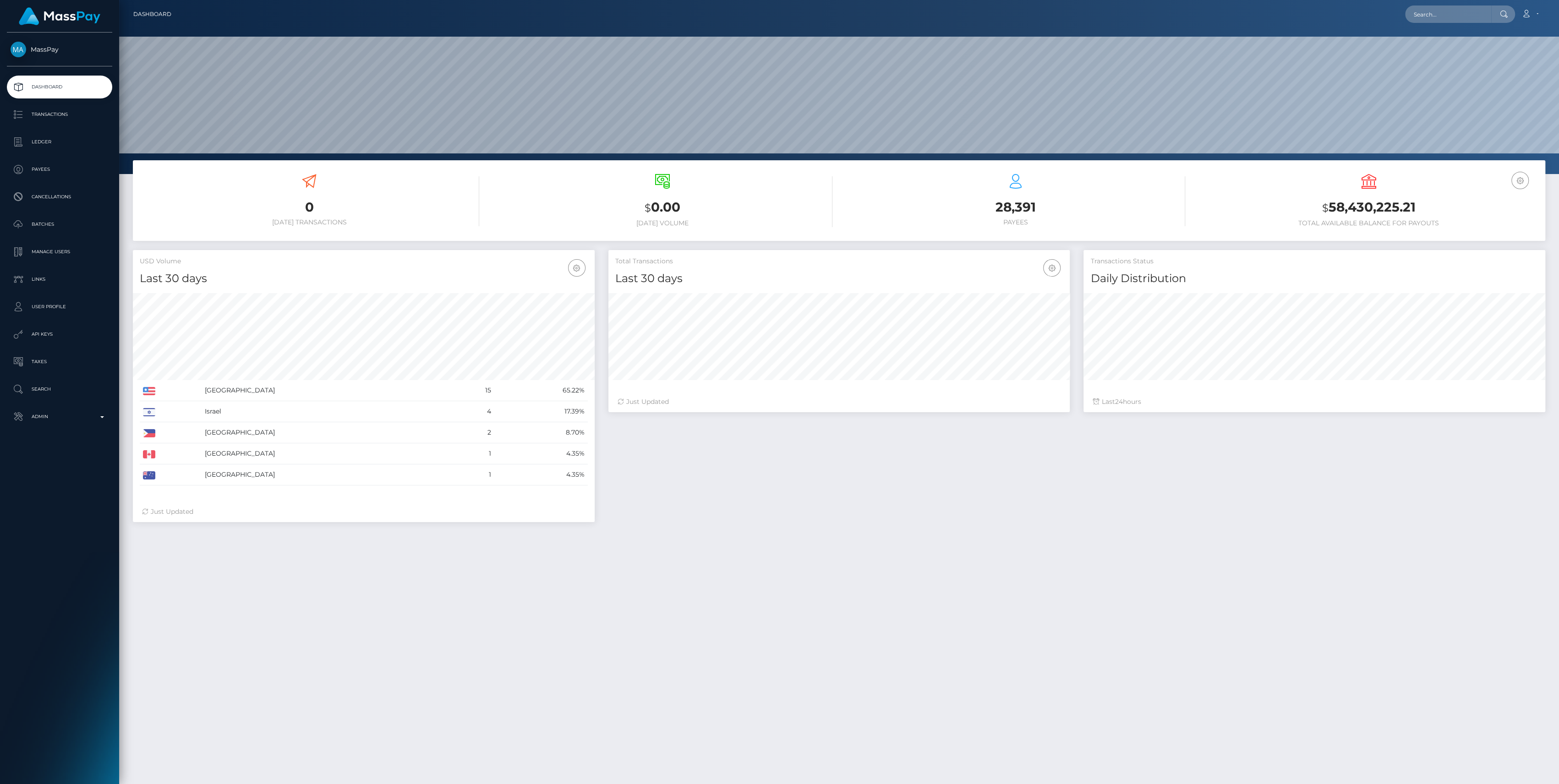
scroll to position [161, 461]
click at [52, 429] on div "MassPay Dashboard Transactions Ledger Payees Cancellations" at bounding box center [59, 407] width 119 height 750
click at [56, 421] on p "Admin" at bounding box center [59, 417] width 98 height 14
click at [41, 700] on span "Finance" at bounding box center [59, 698] width 98 height 11
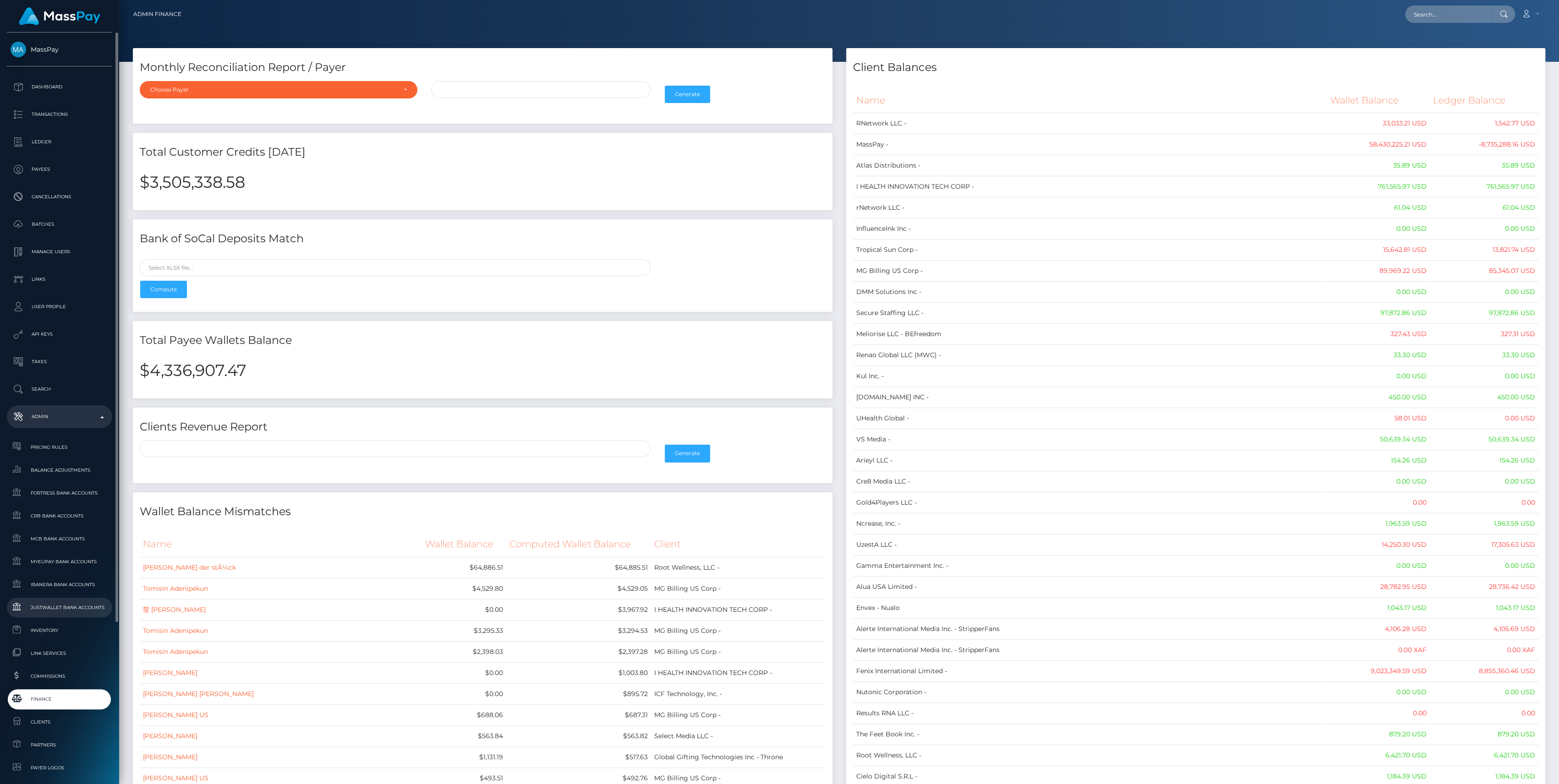
scroll to position [122, 0]
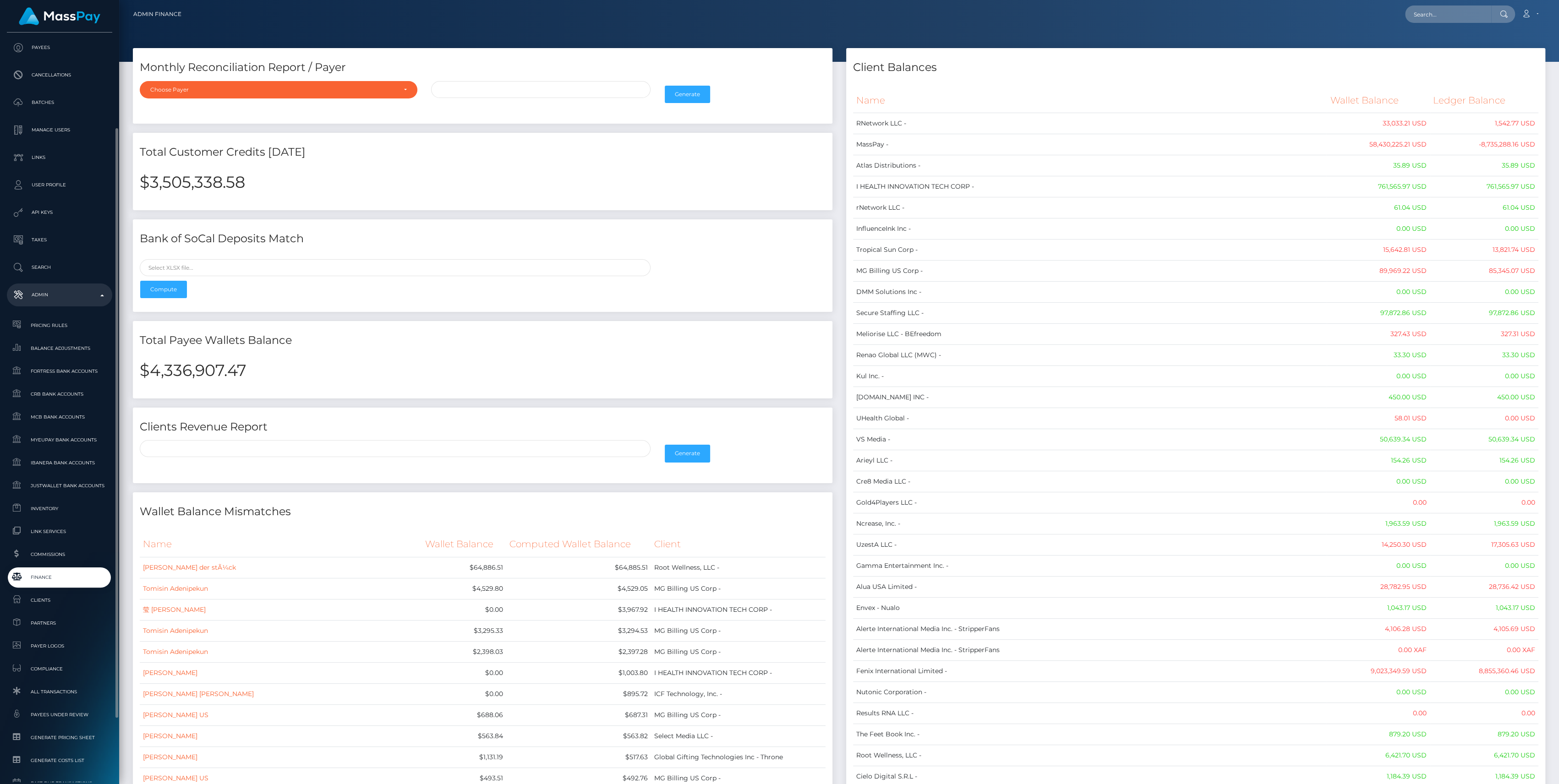
click at [52, 586] on link "Finance" at bounding box center [59, 577] width 105 height 19
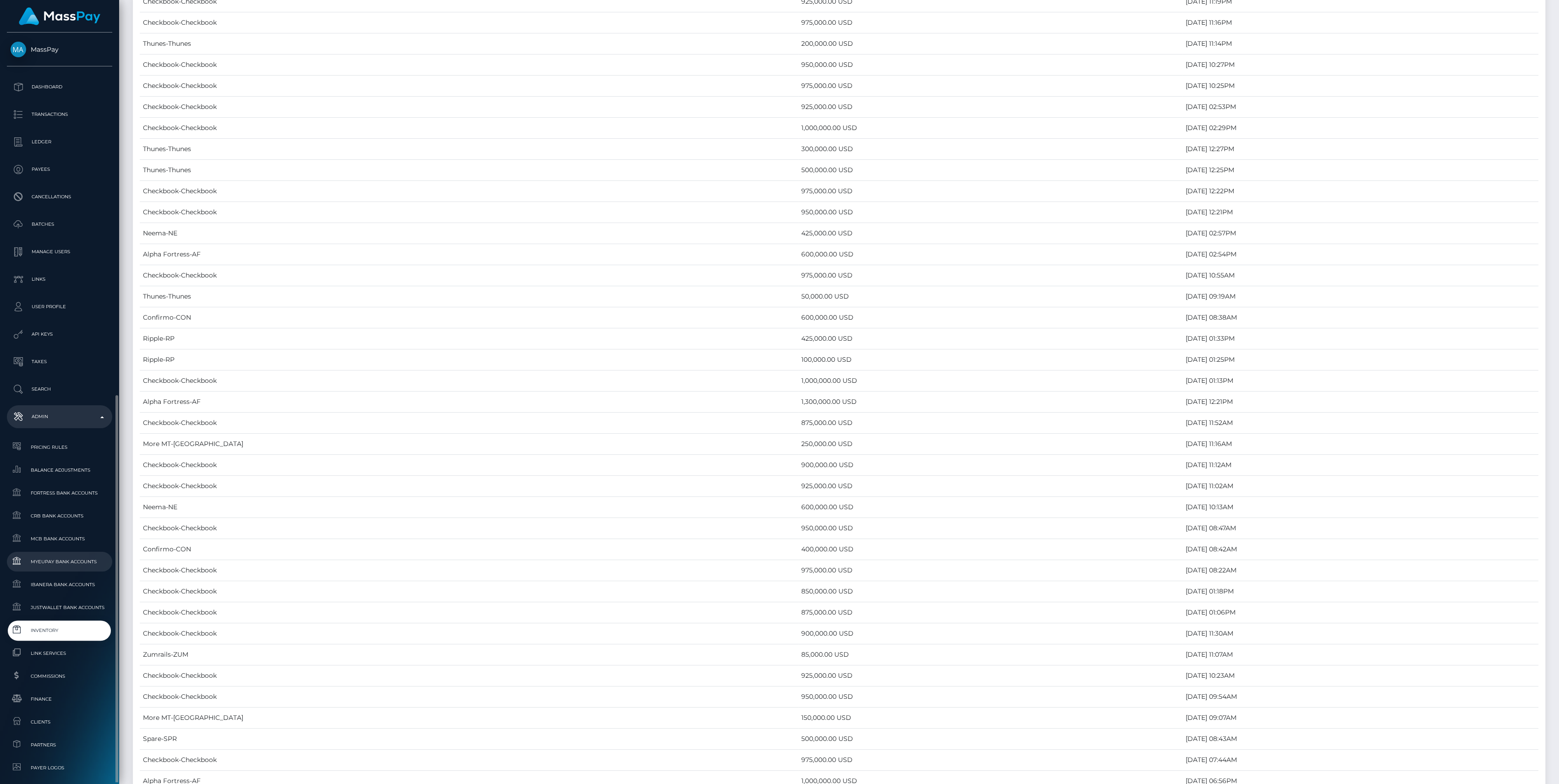
scroll to position [203, 0]
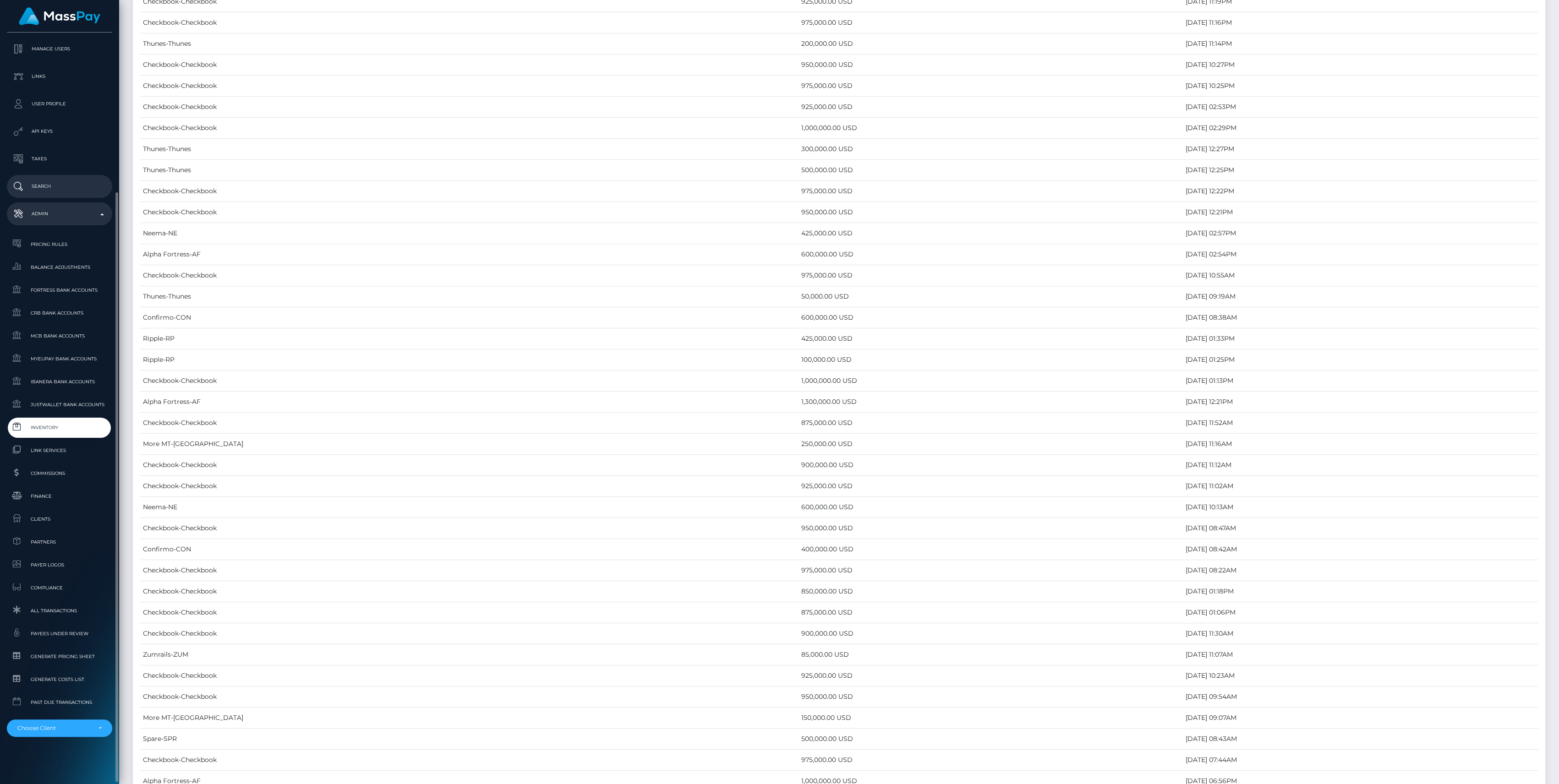
click at [54, 494] on span "Finance" at bounding box center [59, 496] width 98 height 11
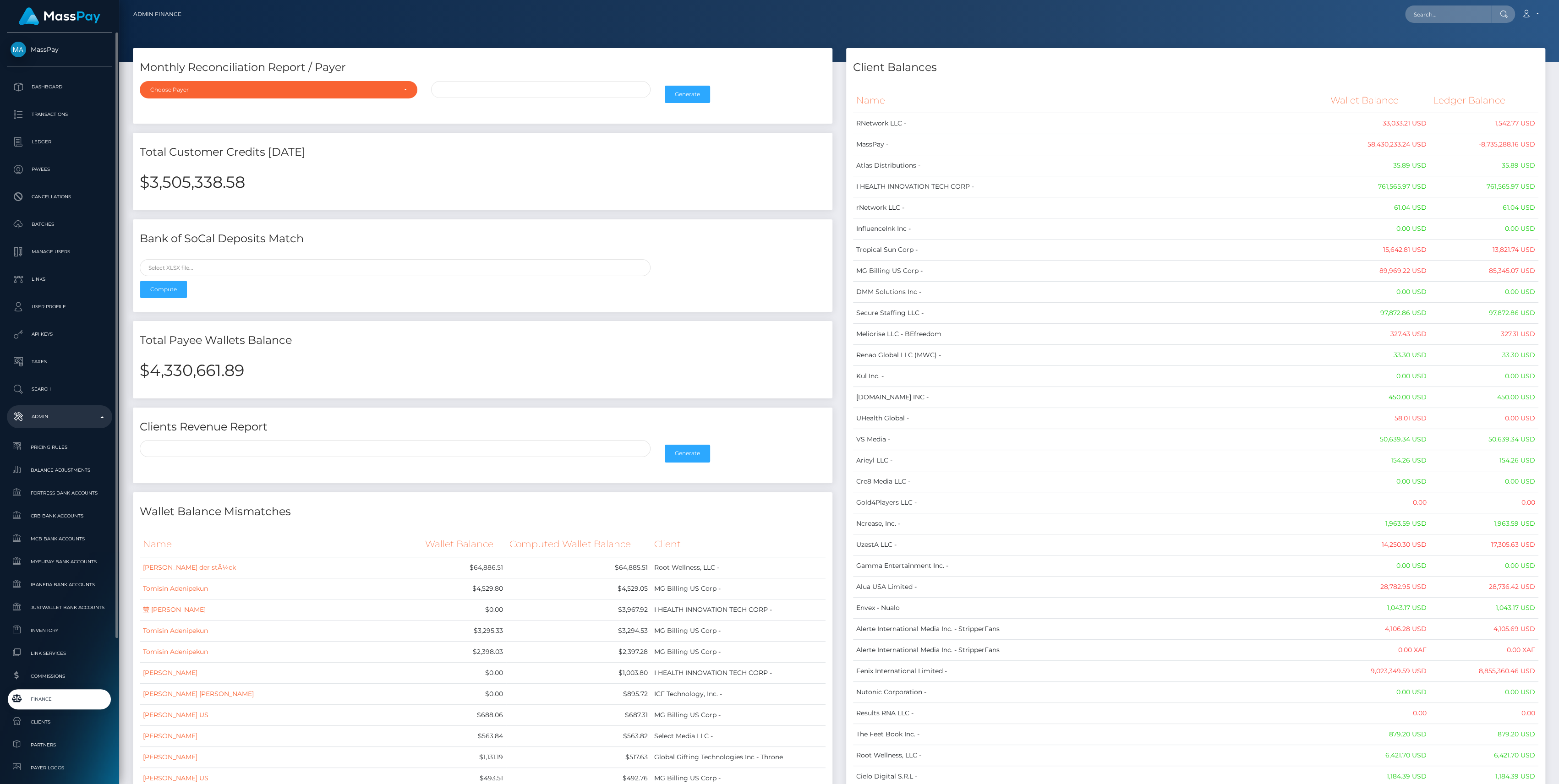
click at [58, 694] on span "Finance" at bounding box center [59, 698] width 98 height 11
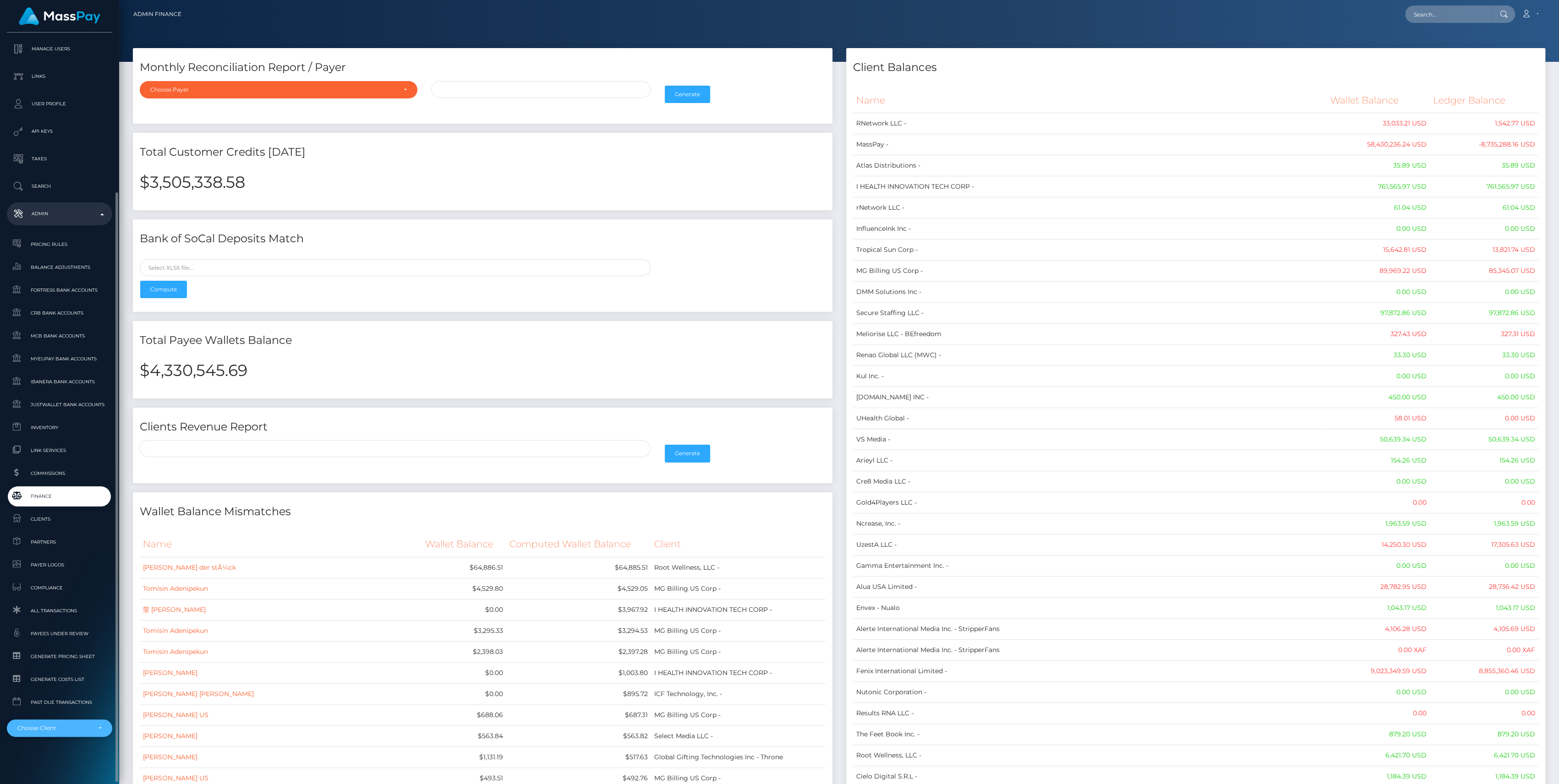
click at [62, 722] on div "Choose Client" at bounding box center [59, 728] width 105 height 18
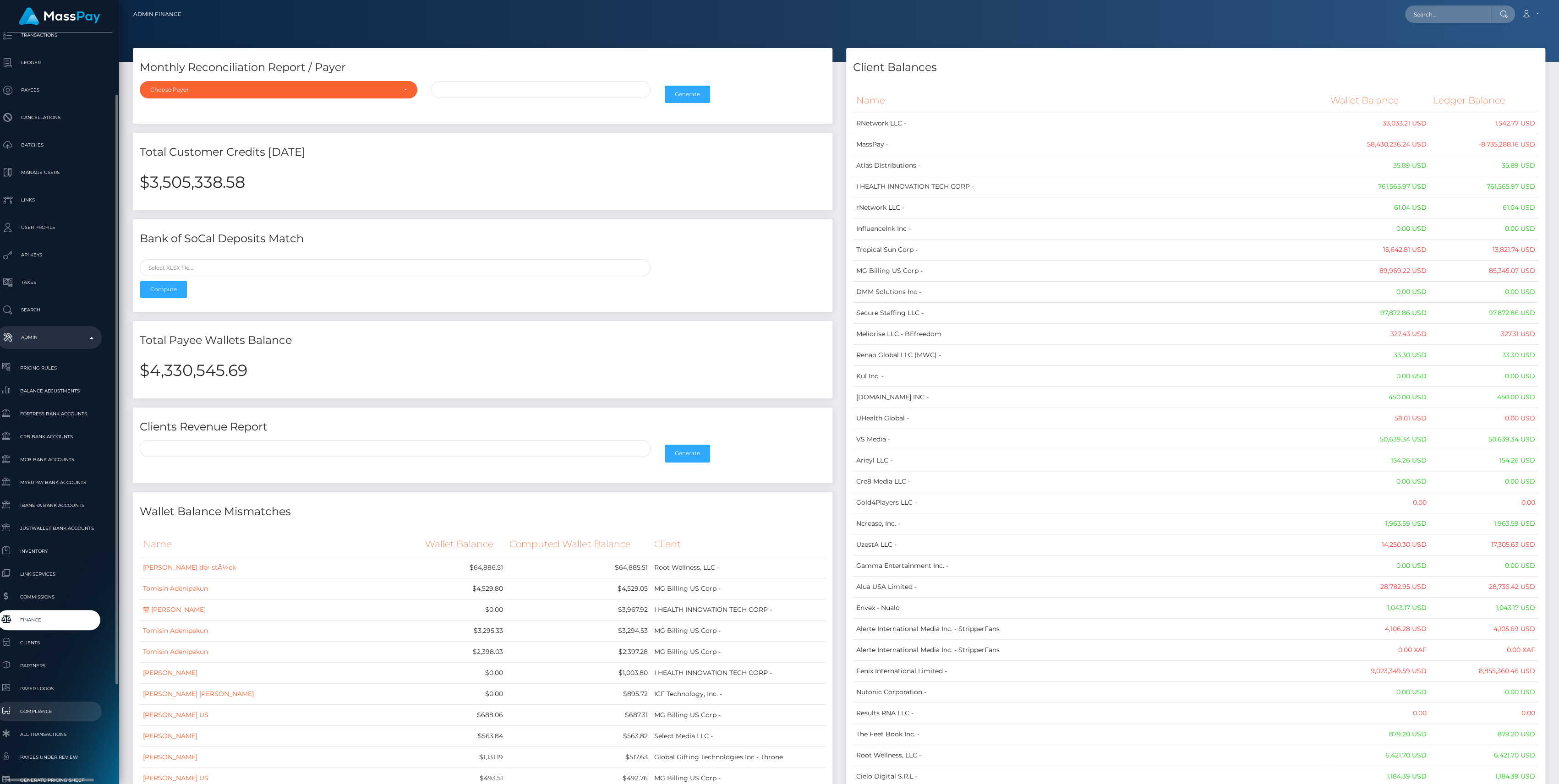
scroll to position [203, 11]
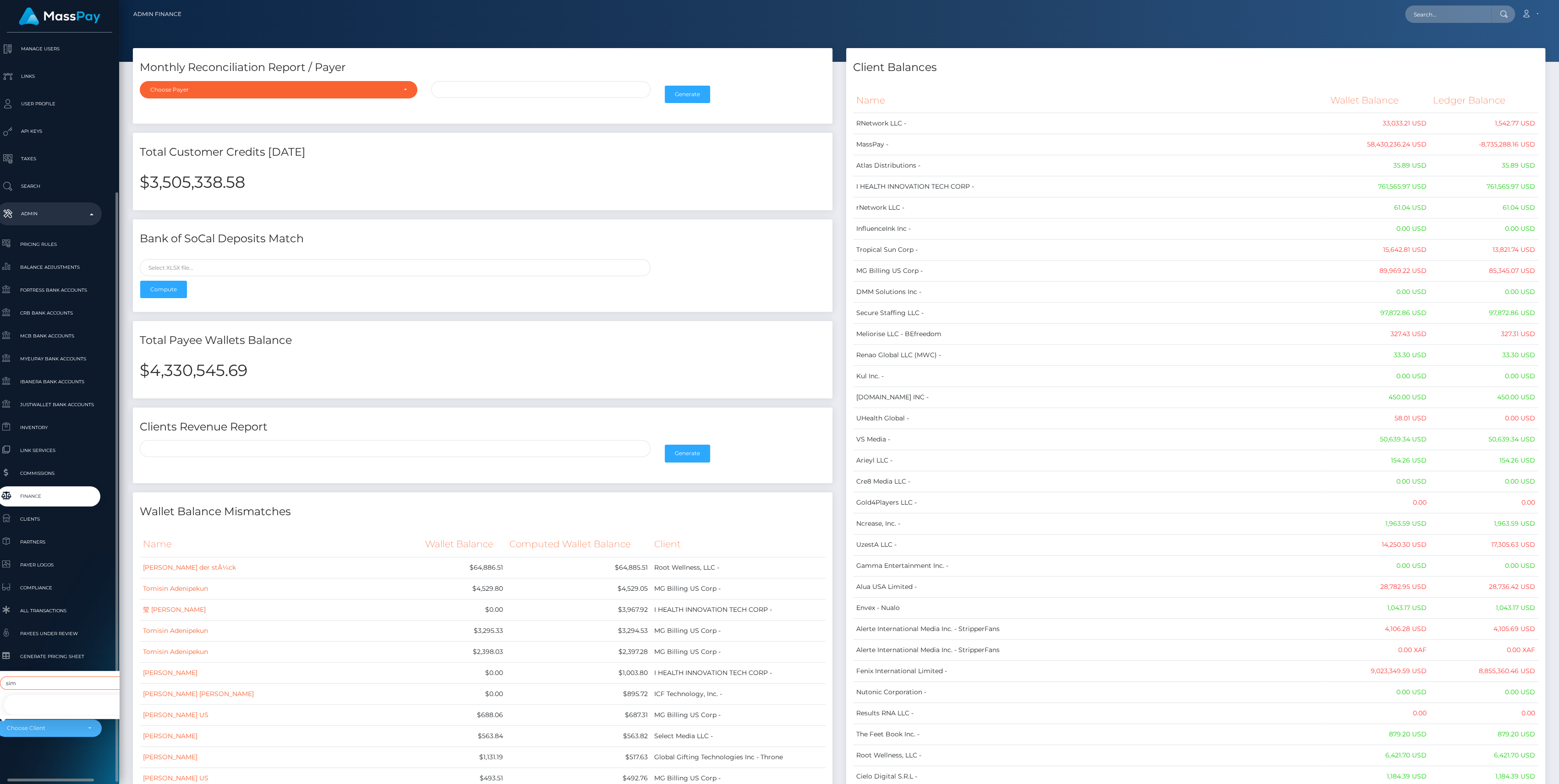
type input "sim"
click at [40, 698] on link "De Simoni y Piaggio Sociedad de Bolsa SA -" at bounding box center [82, 704] width 158 height 20
select select "230"
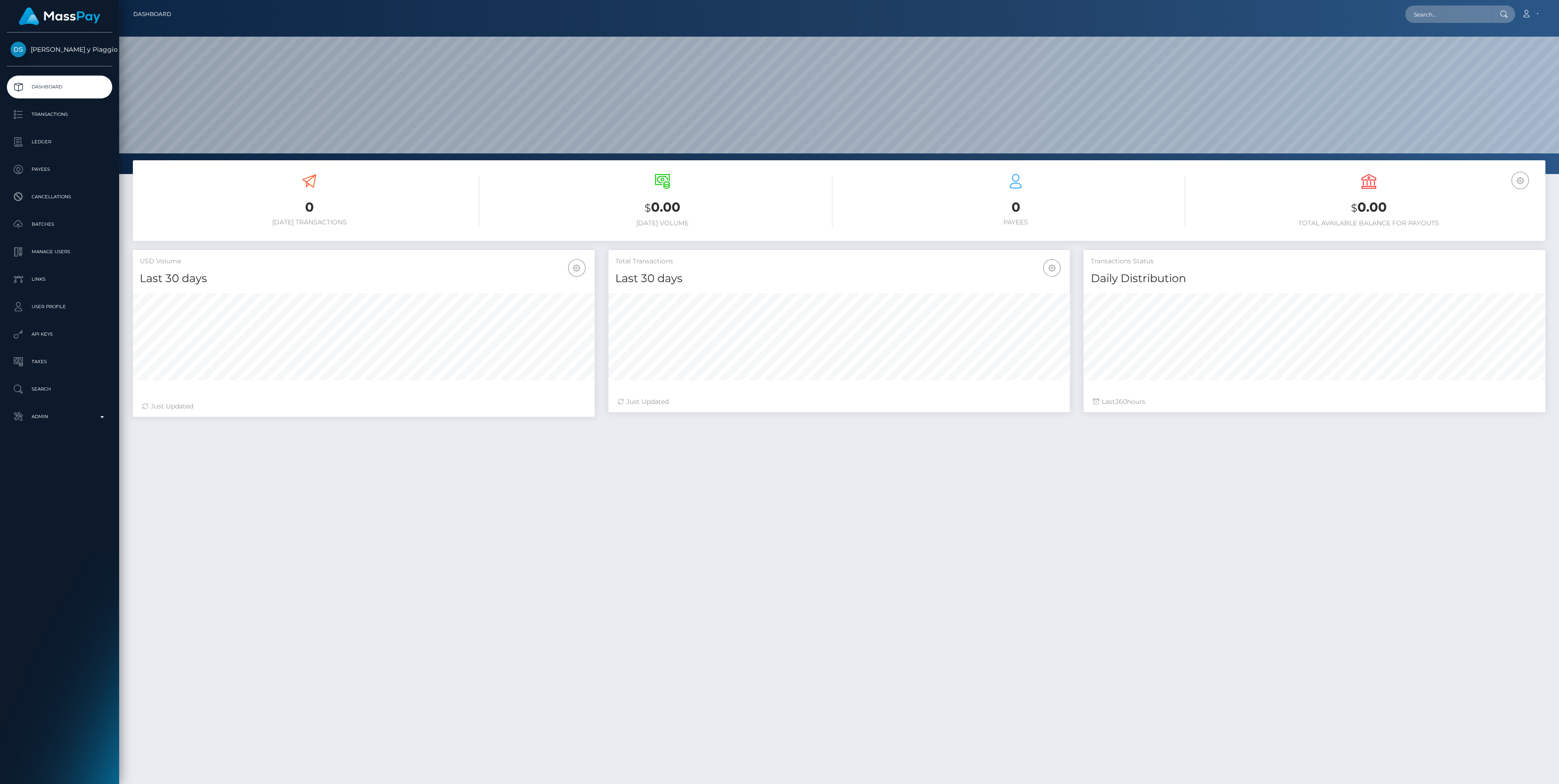
scroll to position [161, 461]
click at [95, 412] on p "Admin" at bounding box center [59, 417] width 98 height 14
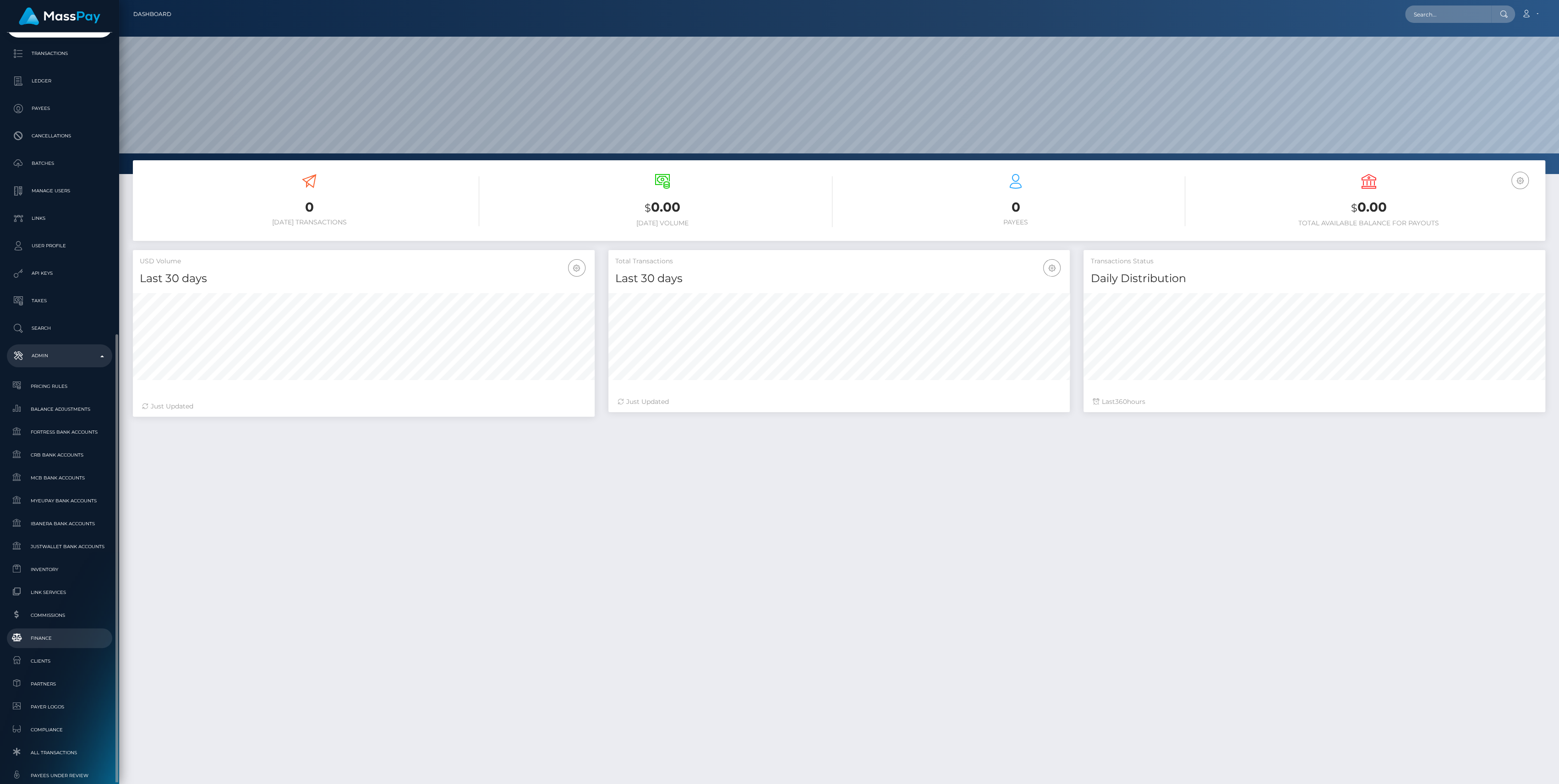
scroll to position [203, 0]
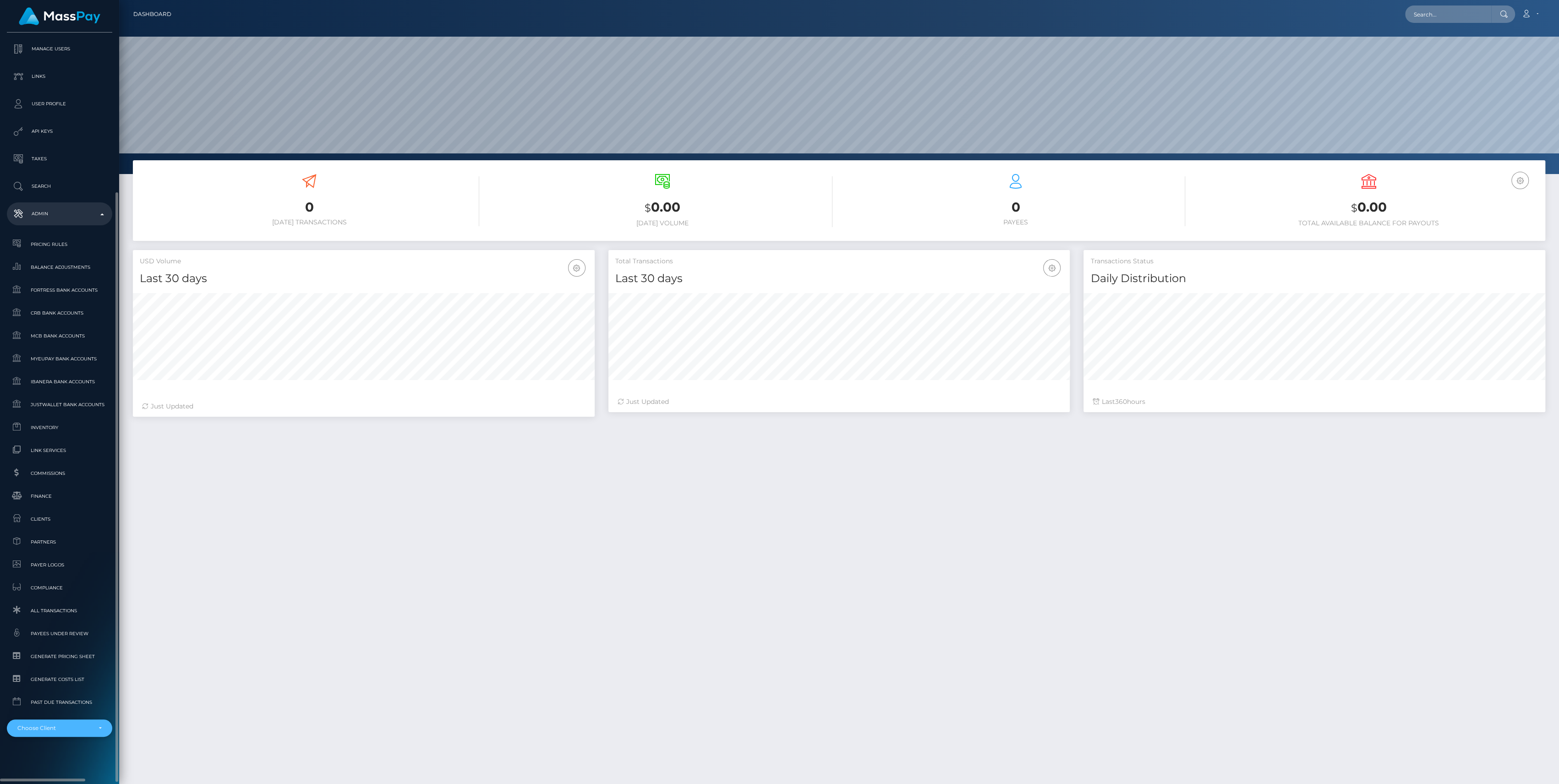
click at [71, 732] on div "Choose Client" at bounding box center [59, 728] width 105 height 18
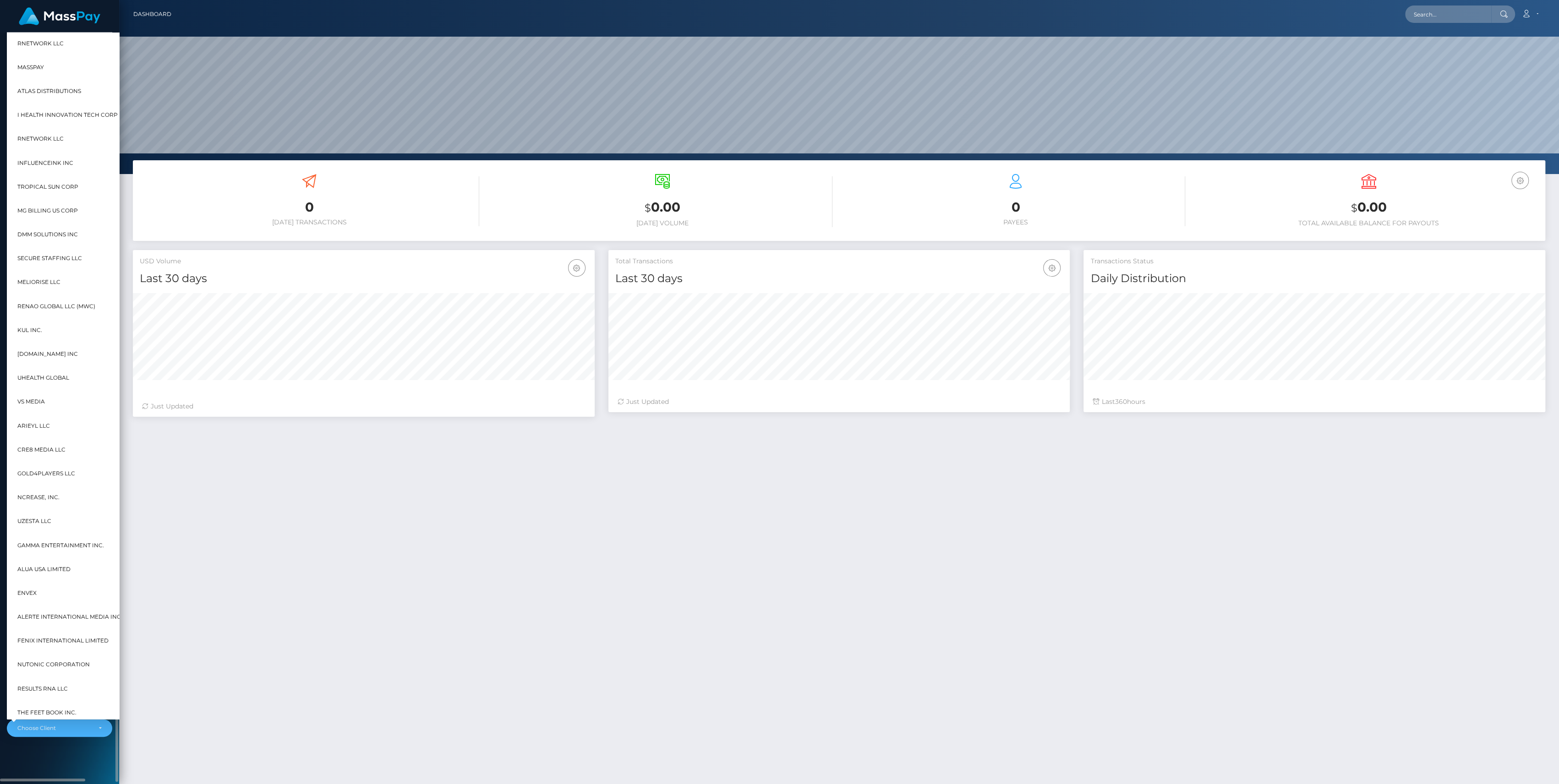
click at [71, 743] on div "De Simoni y Piaggio Sociedad de Bolsa SA Dashboard Transactions Ledger Payees C…" at bounding box center [59, 407] width 119 height 750
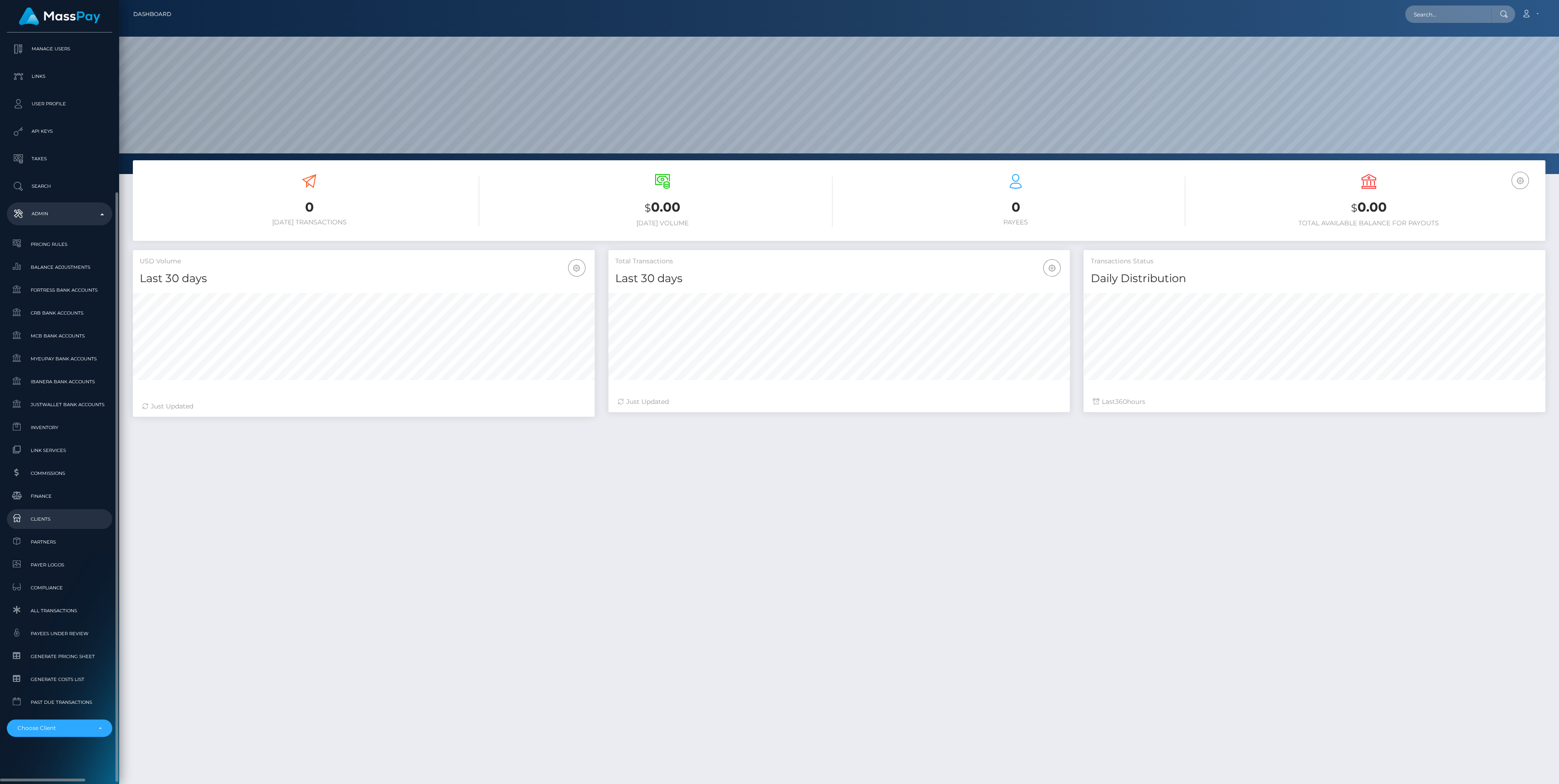
click at [49, 517] on span "Clients" at bounding box center [59, 519] width 98 height 11
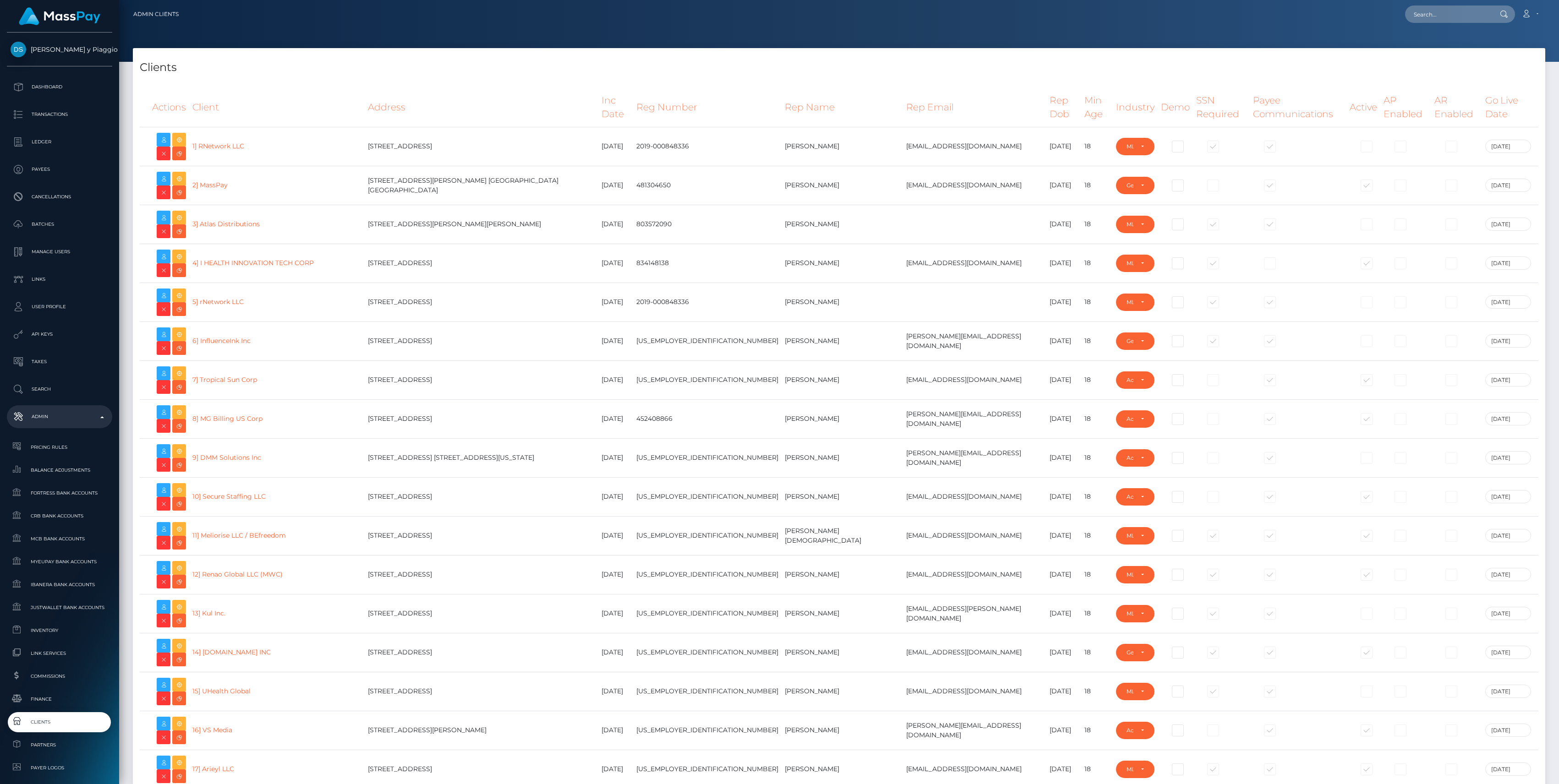
select select "223"
click at [624, 19] on div "Loading... Loading... Account Edit Profile Logout" at bounding box center [866, 14] width 1359 height 19
click at [633, 88] on th "Inc Date" at bounding box center [615, 108] width 34 height 39
click at [1440, 15] on input "text" at bounding box center [1448, 14] width 86 height 18
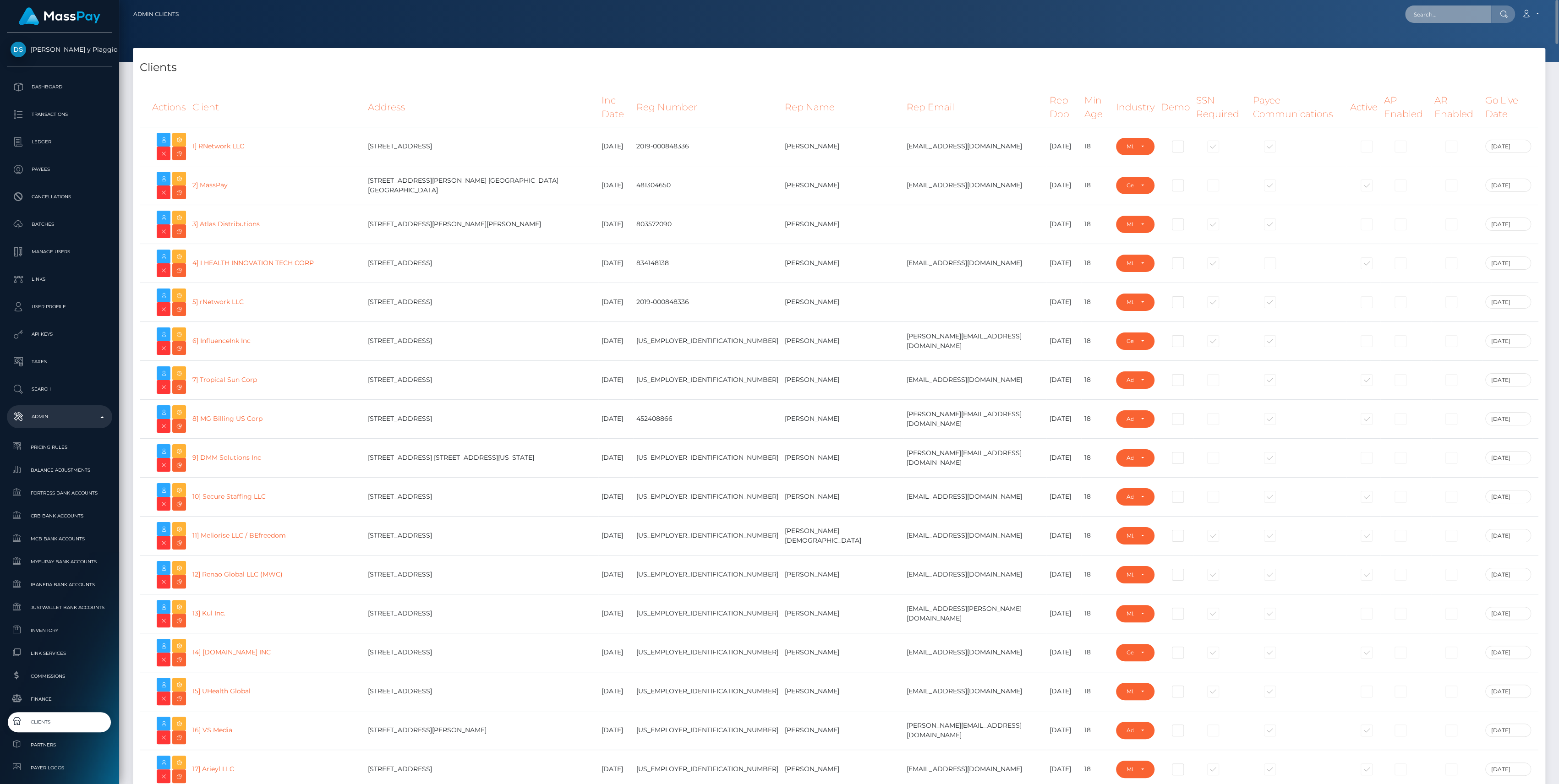
click at [1440, 19] on input "text" at bounding box center [1448, 14] width 86 height 18
click at [1474, 11] on input "text" at bounding box center [1448, 14] width 86 height 18
click at [1436, 15] on input "text" at bounding box center [1448, 14] width 86 height 18
click at [1429, 16] on input "text" at bounding box center [1448, 14] width 86 height 18
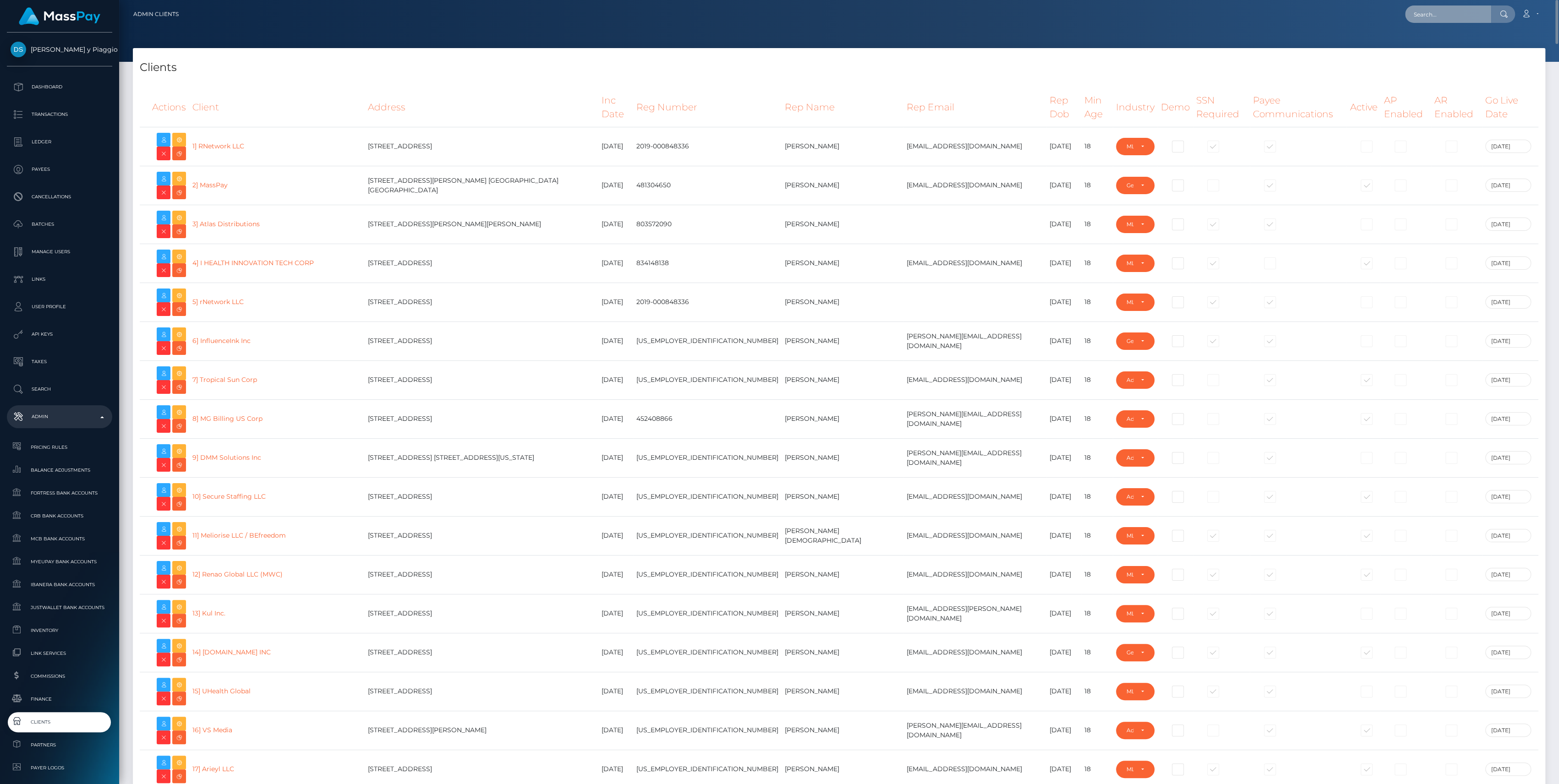
click at [1425, 16] on input "text" at bounding box center [1448, 14] width 86 height 18
click at [1425, 15] on input "d" at bounding box center [1448, 14] width 86 height 18
click at [1450, 15] on input "dd" at bounding box center [1448, 14] width 86 height 18
type input "dd"
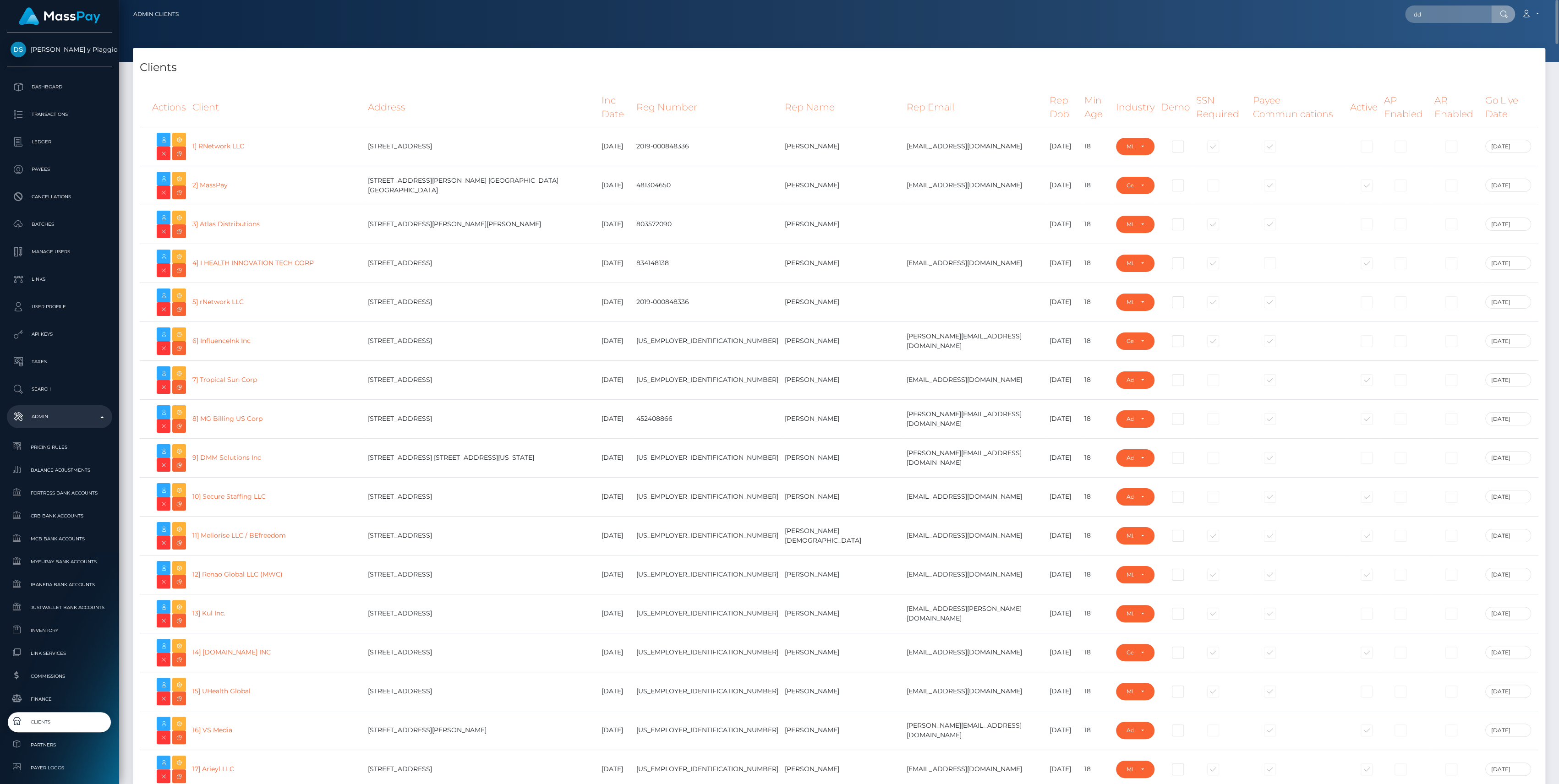
click at [1346, 88] on th "Active" at bounding box center [1363, 108] width 34 height 39
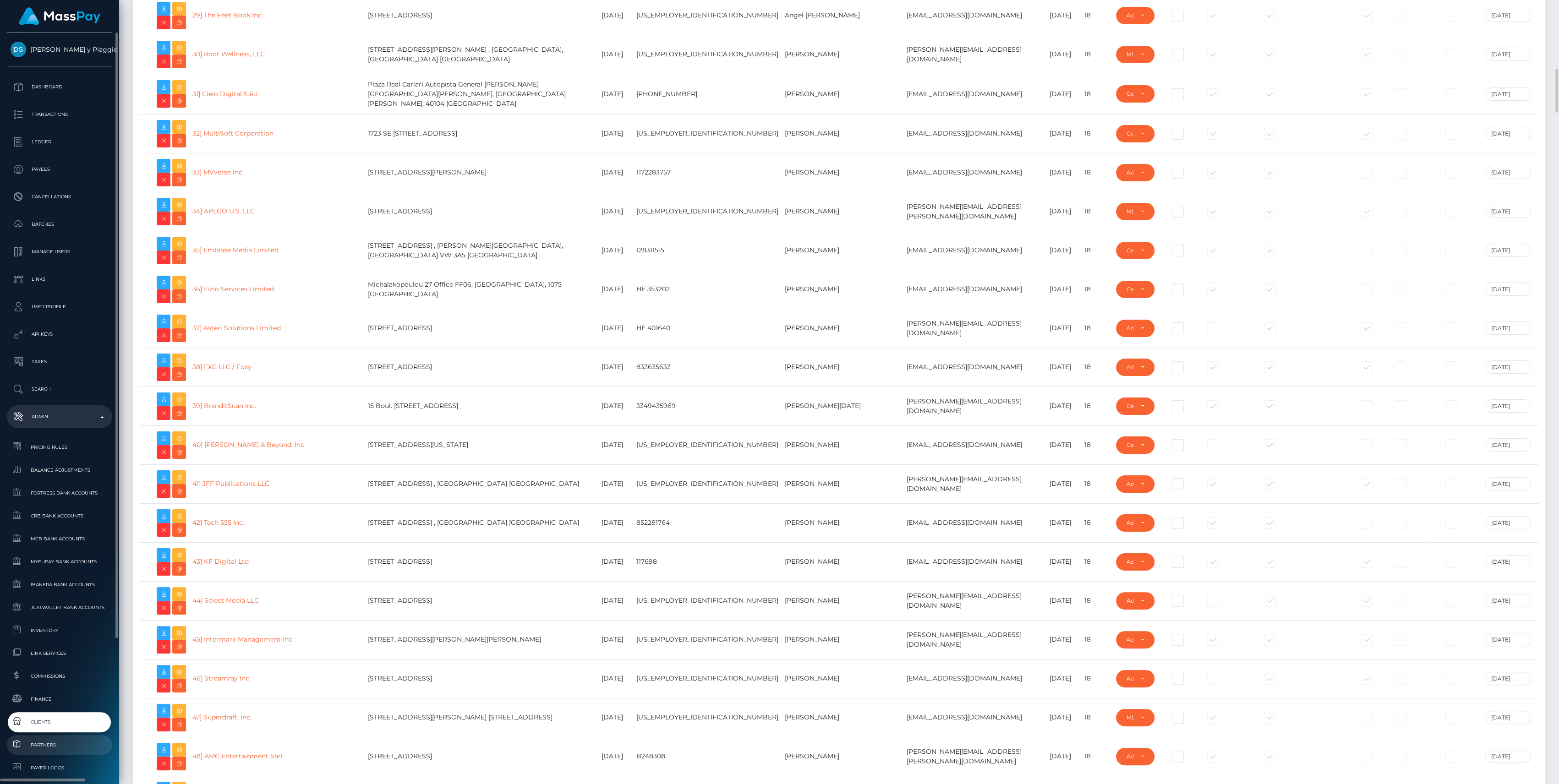
click at [41, 721] on span "Clients" at bounding box center [59, 721] width 98 height 11
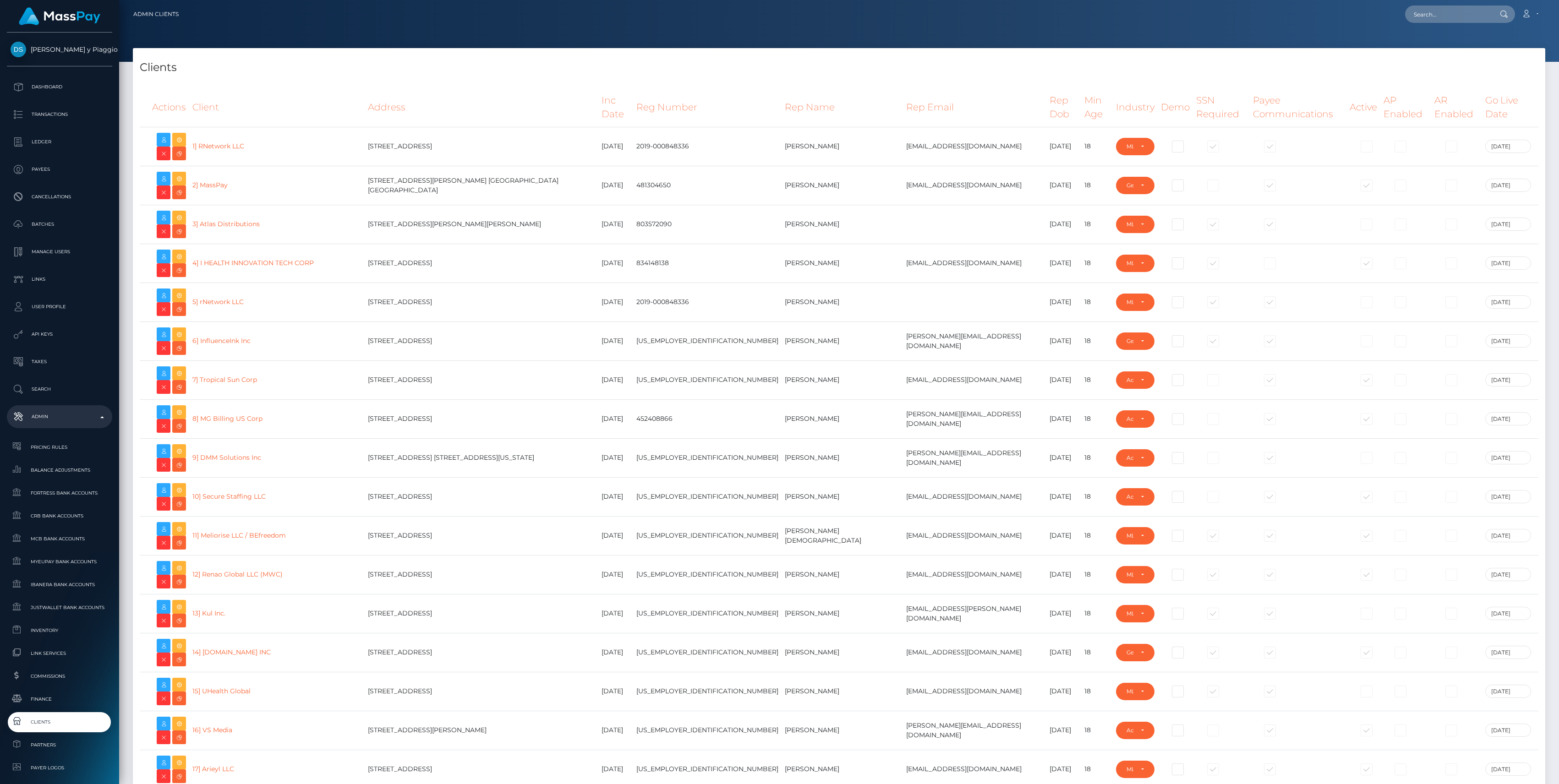
select select "223"
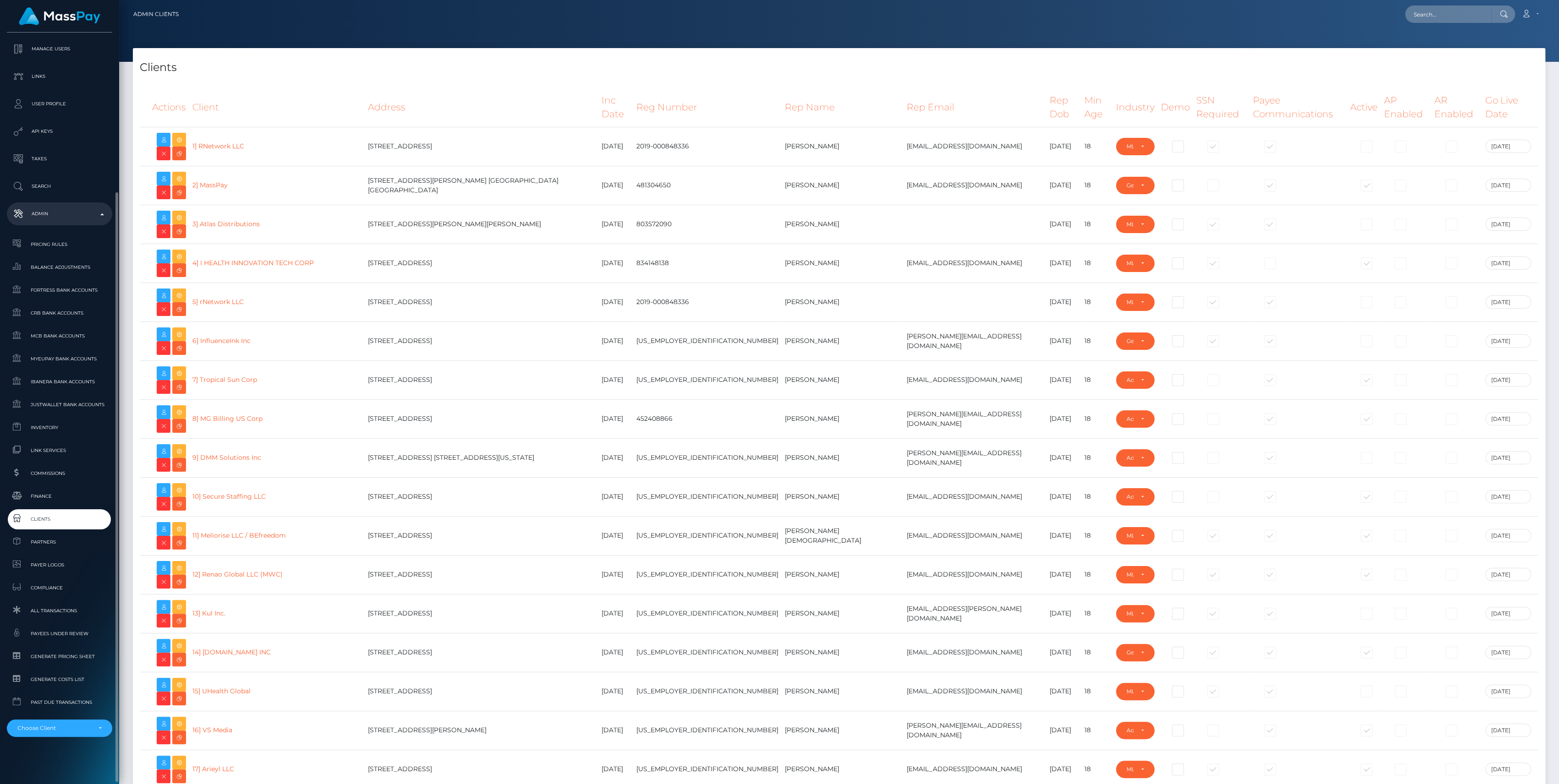
click at [75, 684] on span "Generate Costs List" at bounding box center [59, 679] width 98 height 11
click at [209, 46] on div at bounding box center [839, 31] width 1440 height 62
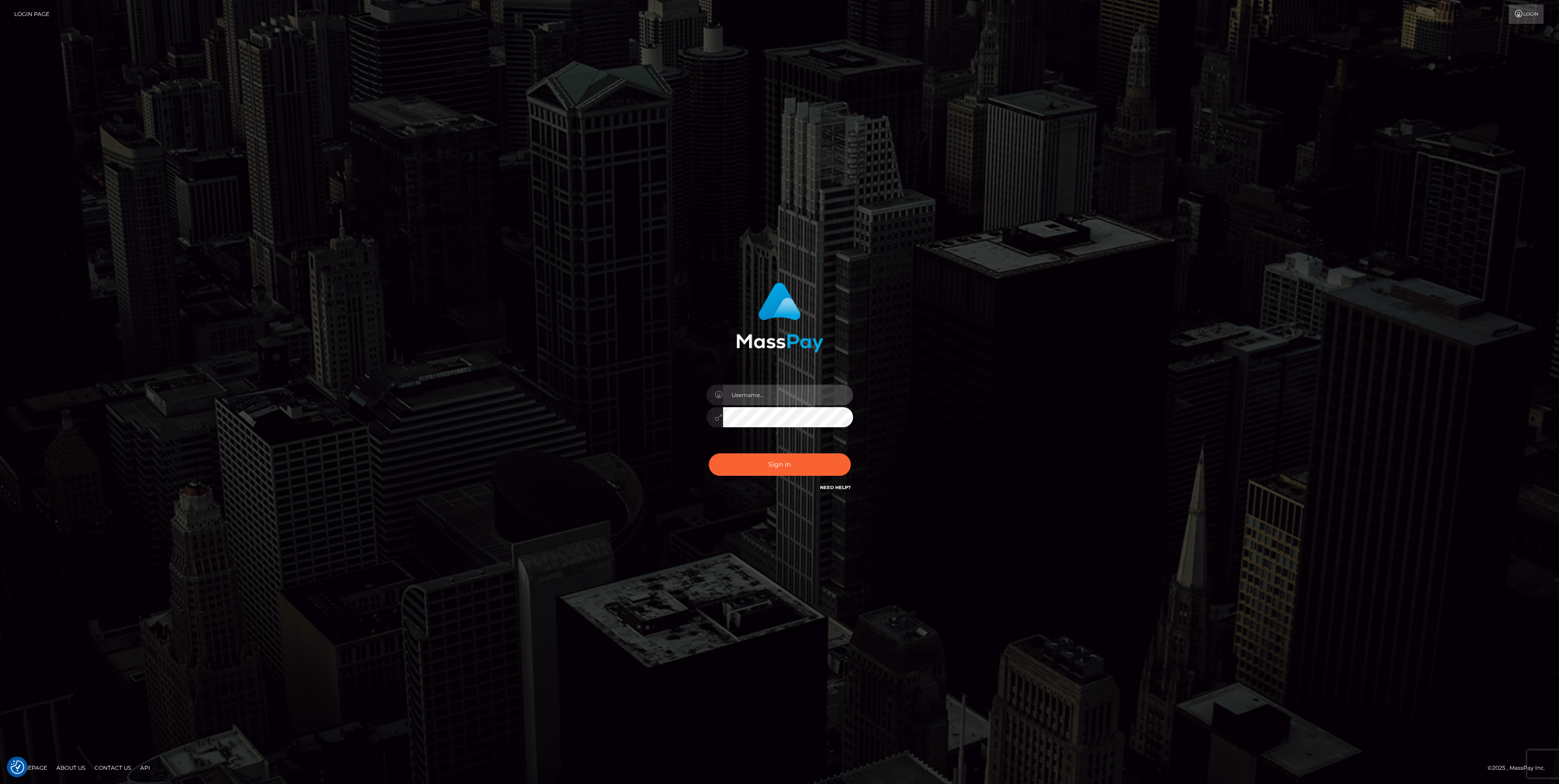
type input "bengreen"
checkbox input "true"
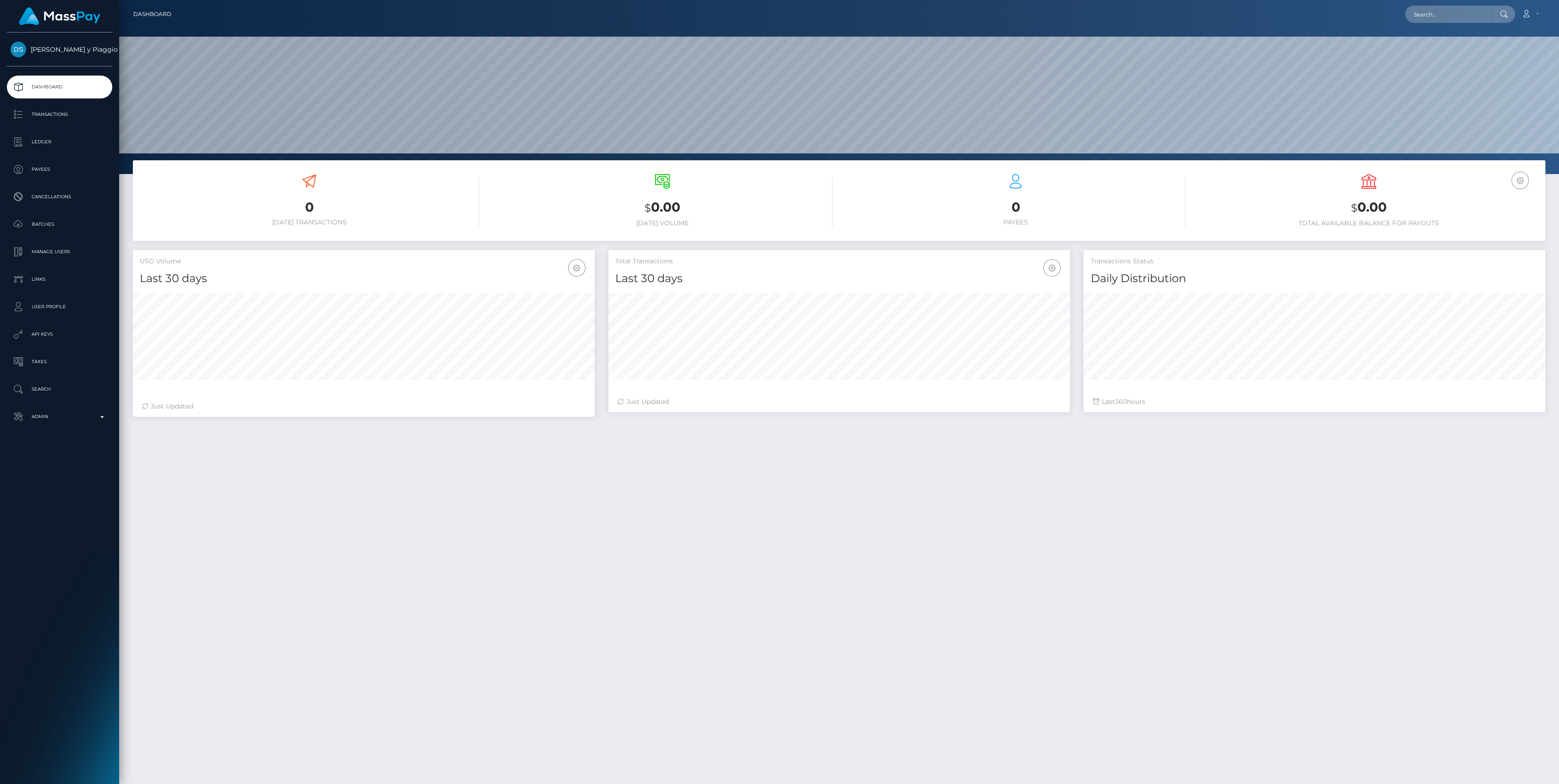
scroll to position [161, 461]
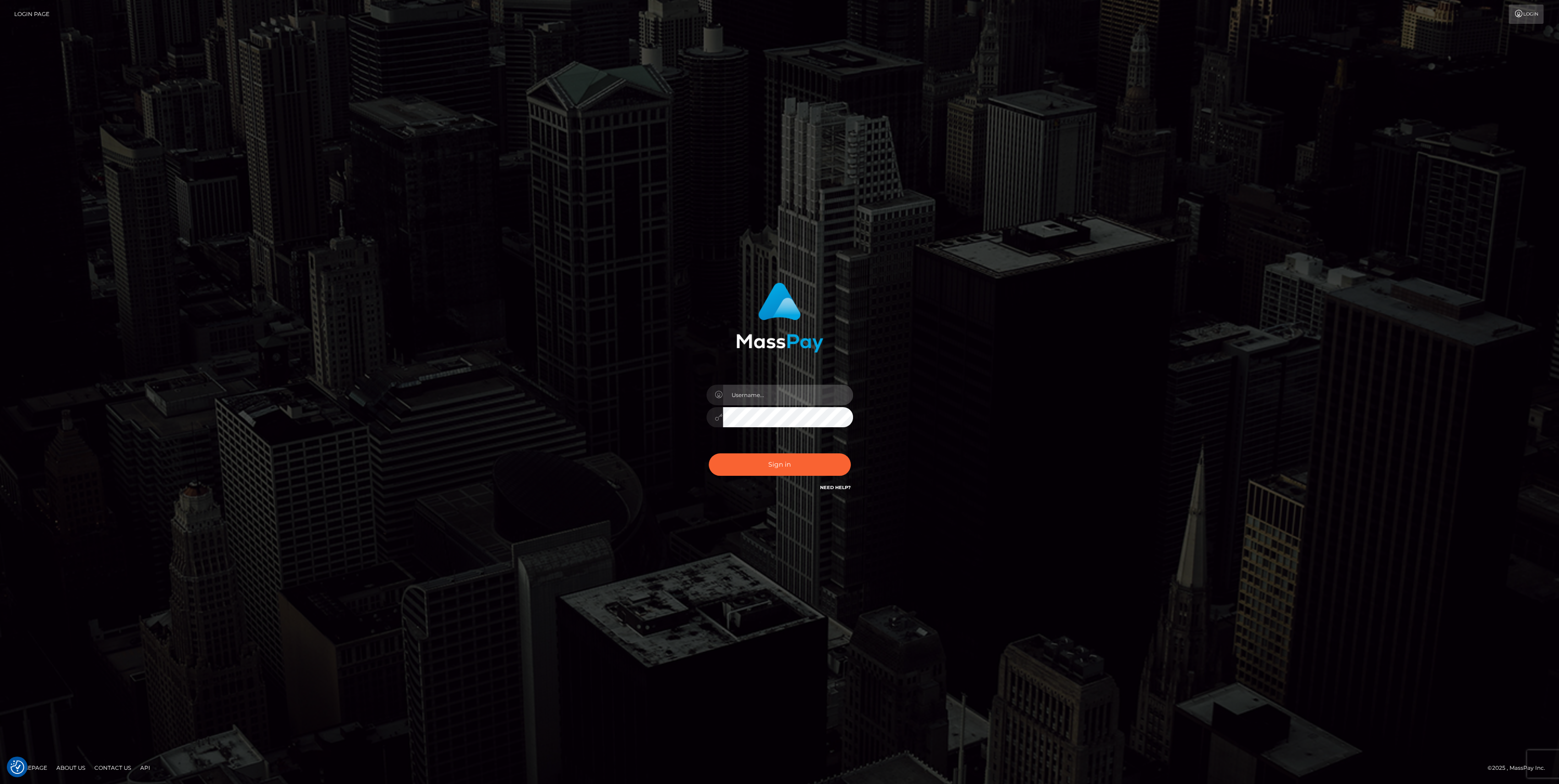
type input "bengreen"
click at [807, 459] on button "Sign in" at bounding box center [779, 464] width 142 height 22
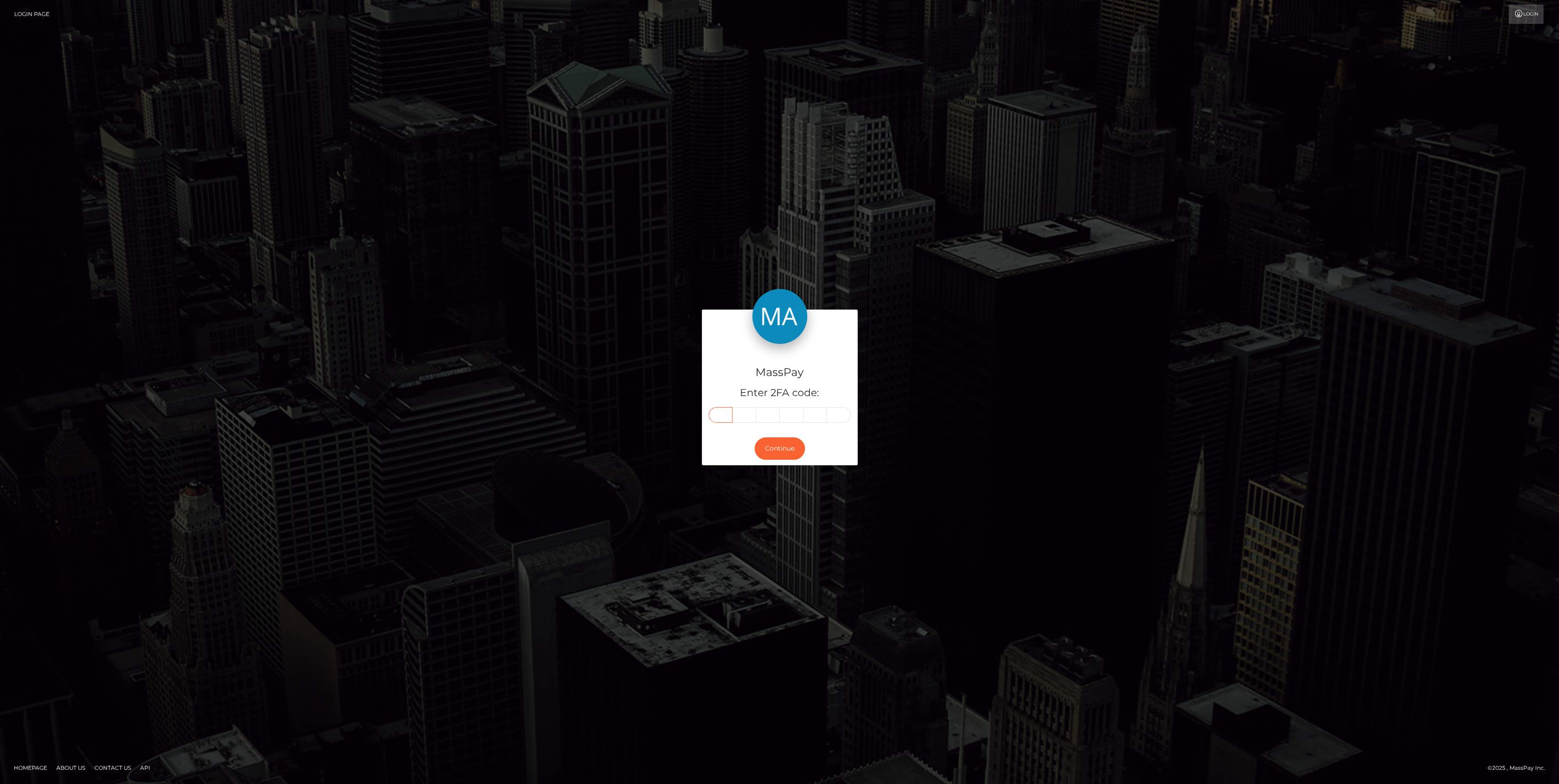
paste input "2"
type input "2"
type input "7"
type input "1"
type input "5"
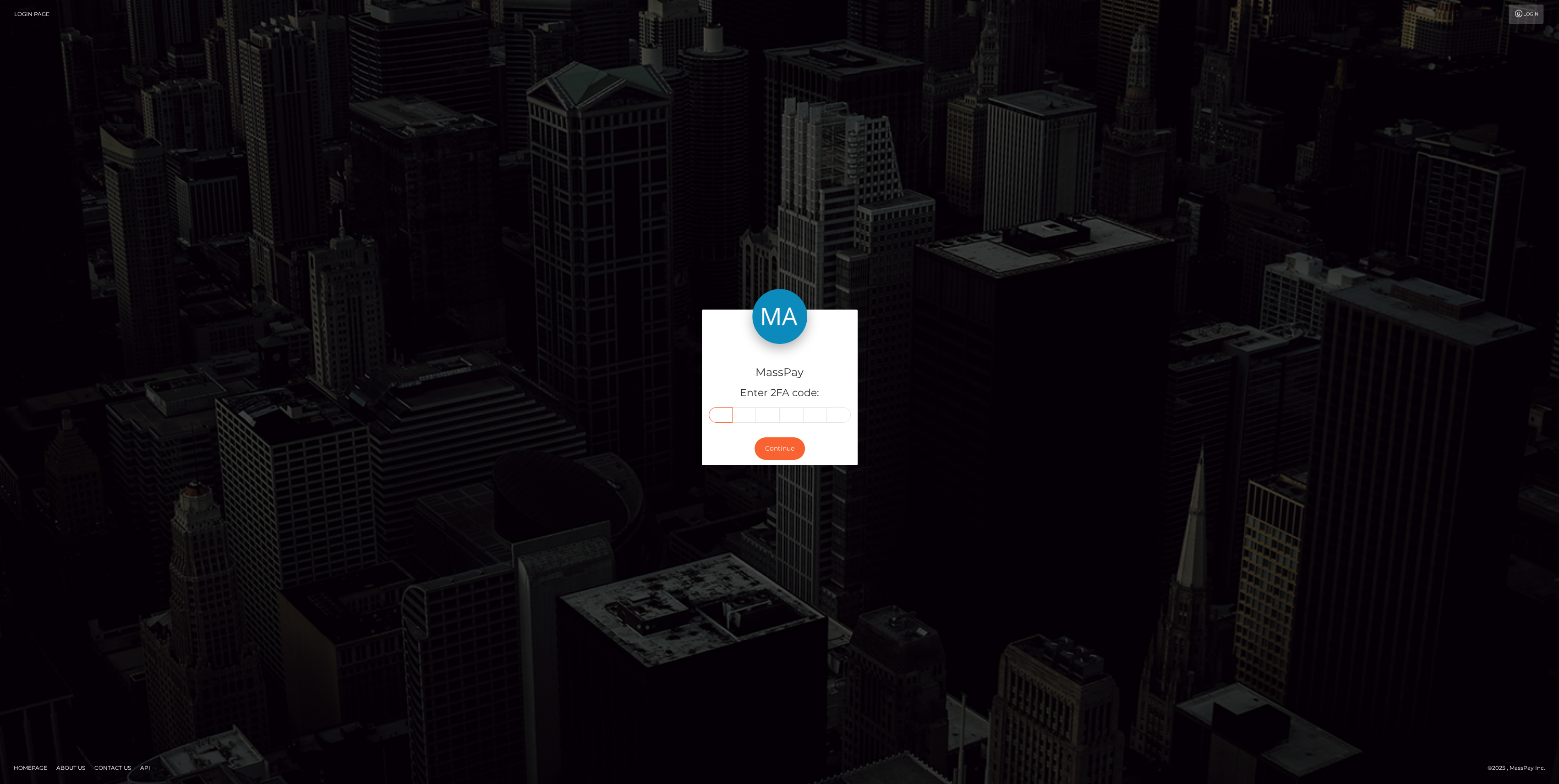
type input "8"
click at [773, 466] on form "MassPay Enter 2FA code: 2 7 1 5 8 8 271588 Continue" at bounding box center [779, 392] width 155 height 164
